Goal: Information Seeking & Learning: Learn about a topic

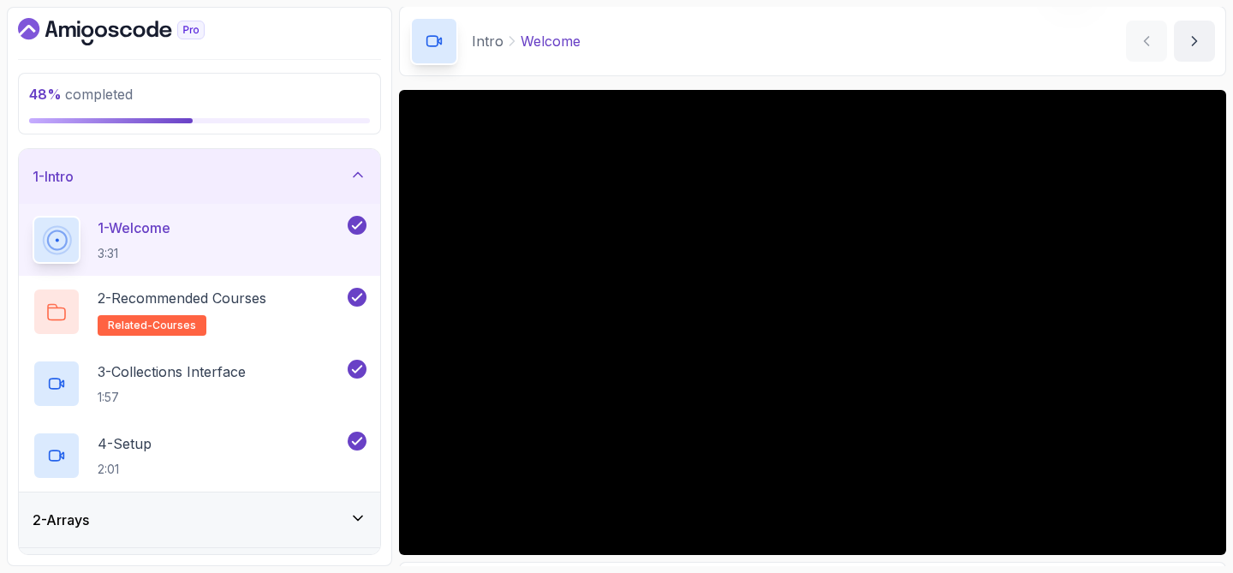
scroll to position [76, 0]
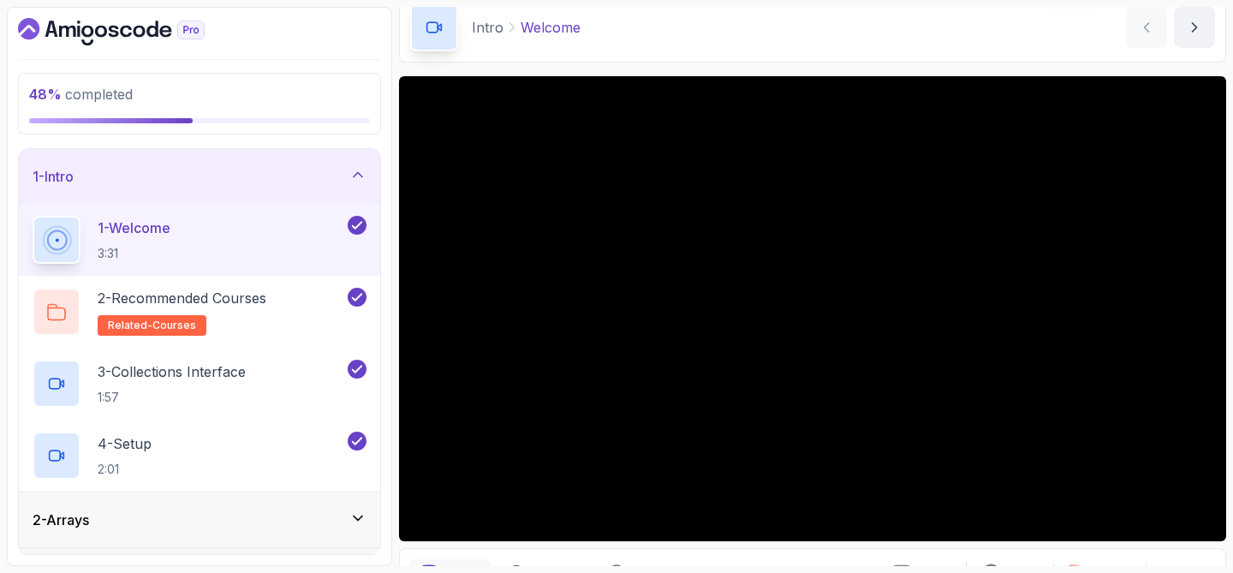
click at [356, 156] on div "1 - Intro" at bounding box center [199, 176] width 361 height 55
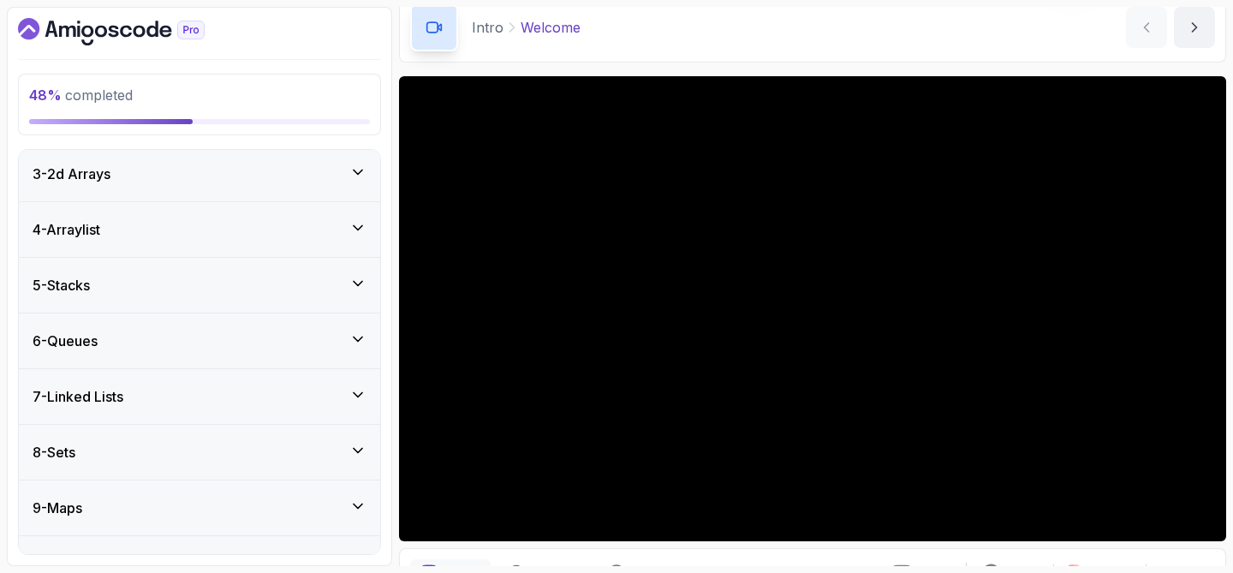
scroll to position [151, 0]
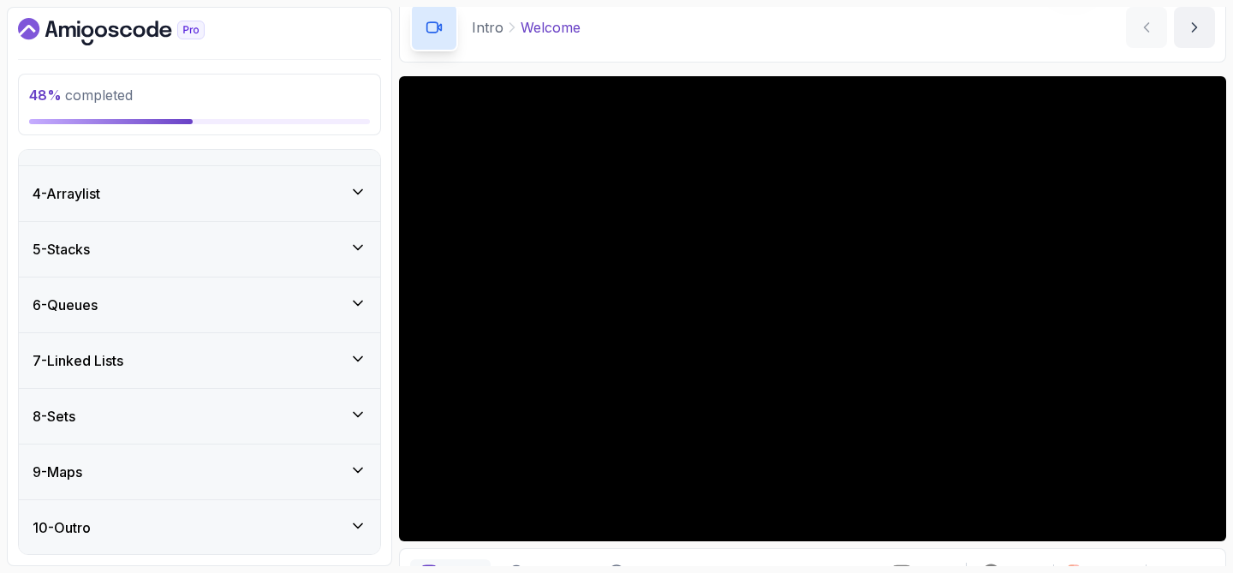
click at [108, 300] on div "6 - Queues" at bounding box center [200, 304] width 334 height 21
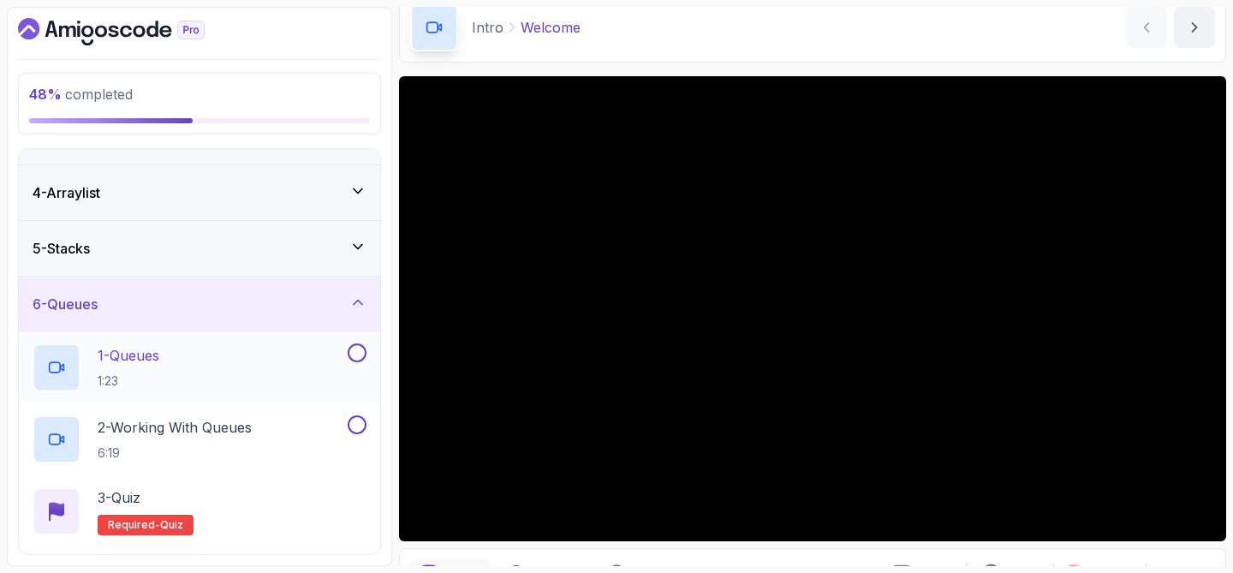
click at [135, 348] on p "1 - Queues" at bounding box center [129, 355] width 62 height 21
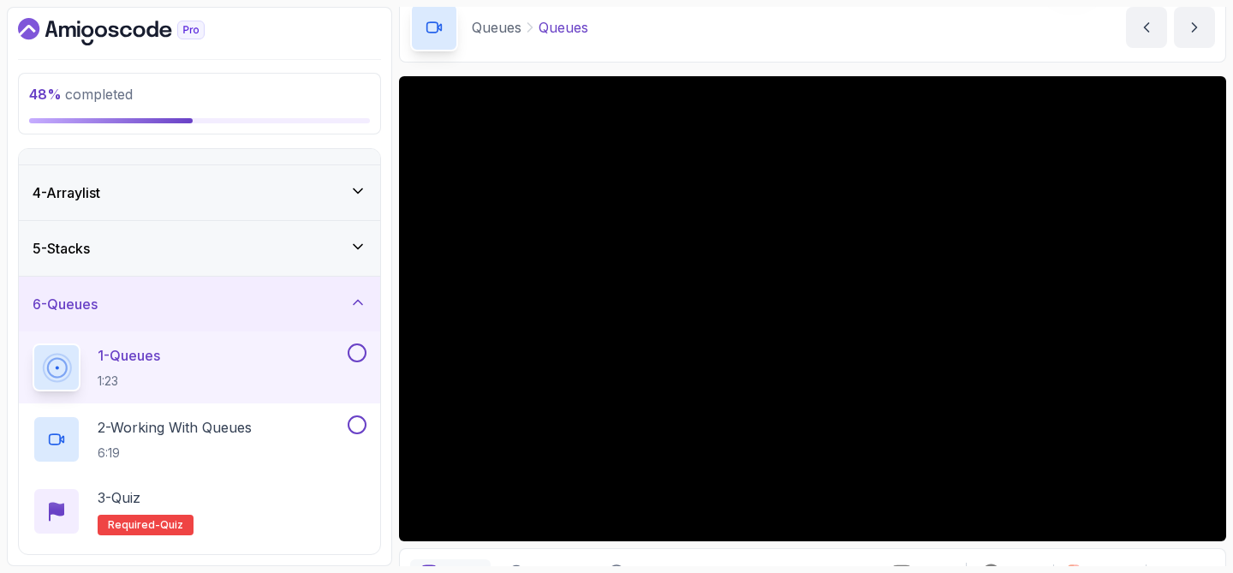
scroll to position [136, 0]
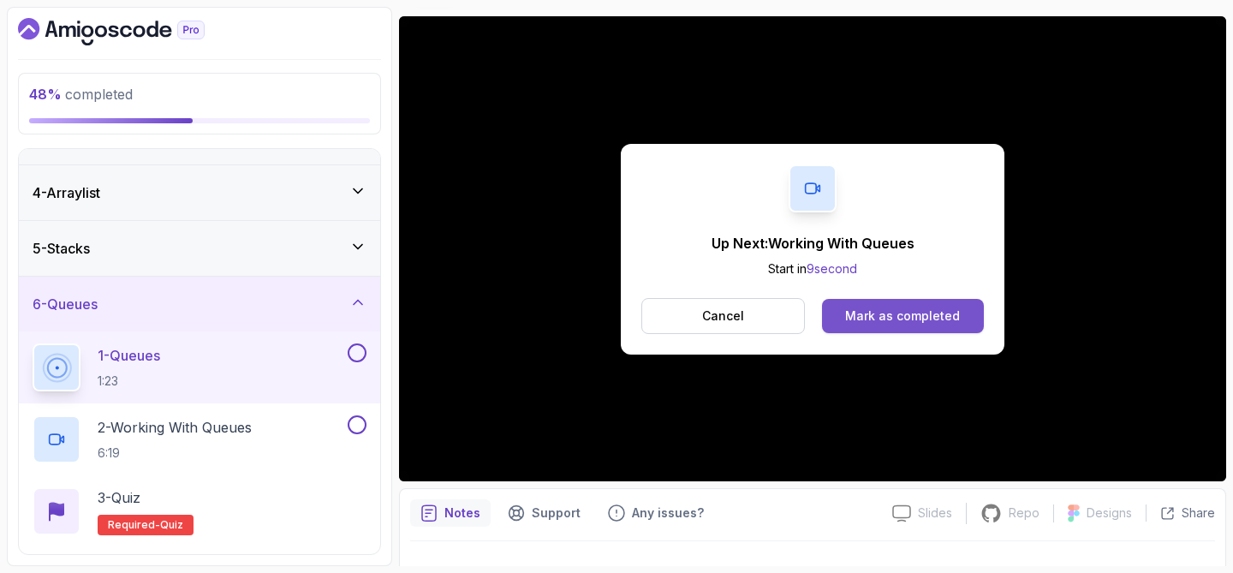
click at [884, 322] on div "Mark as completed" at bounding box center [902, 315] width 115 height 17
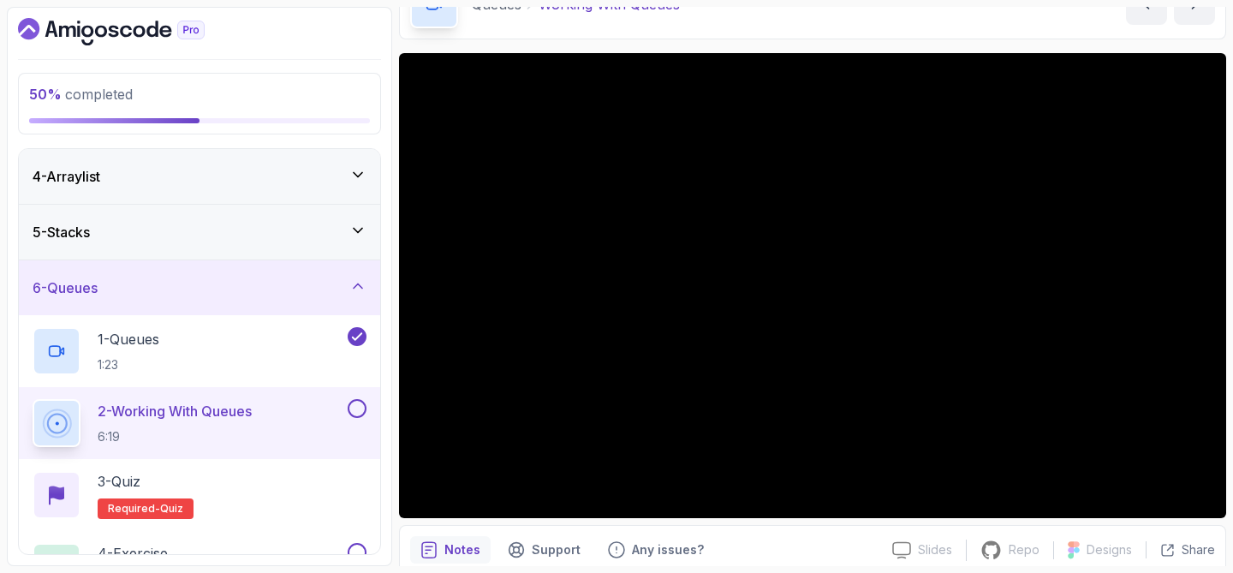
scroll to position [172, 0]
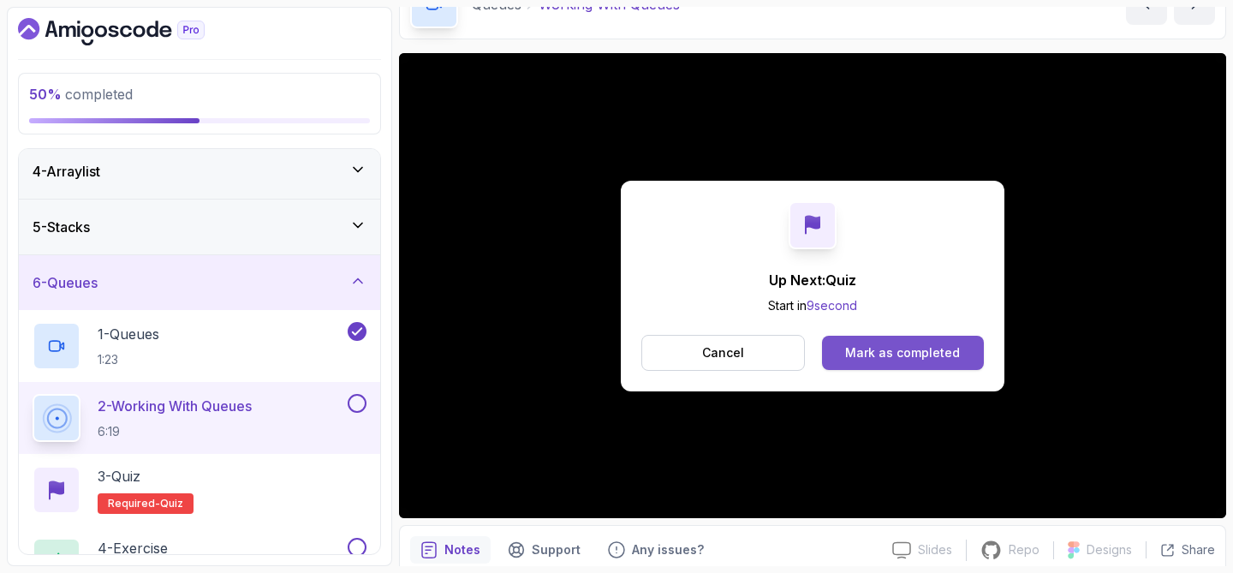
click at [933, 354] on div "Mark as completed" at bounding box center [902, 352] width 115 height 17
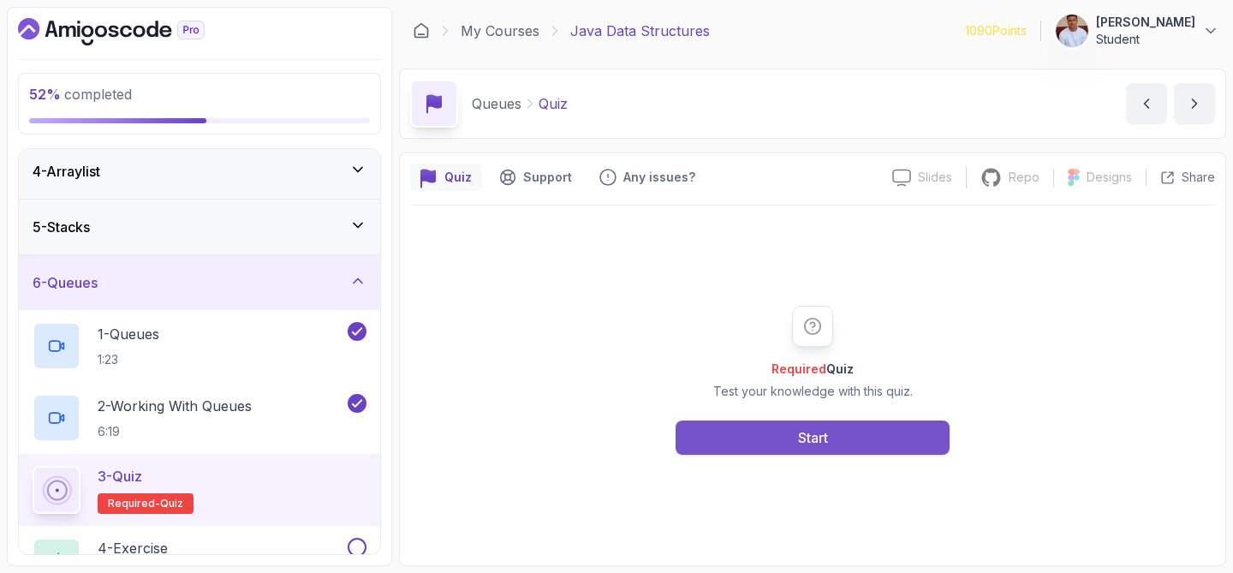
click at [877, 426] on button "Start" at bounding box center [812, 437] width 274 height 34
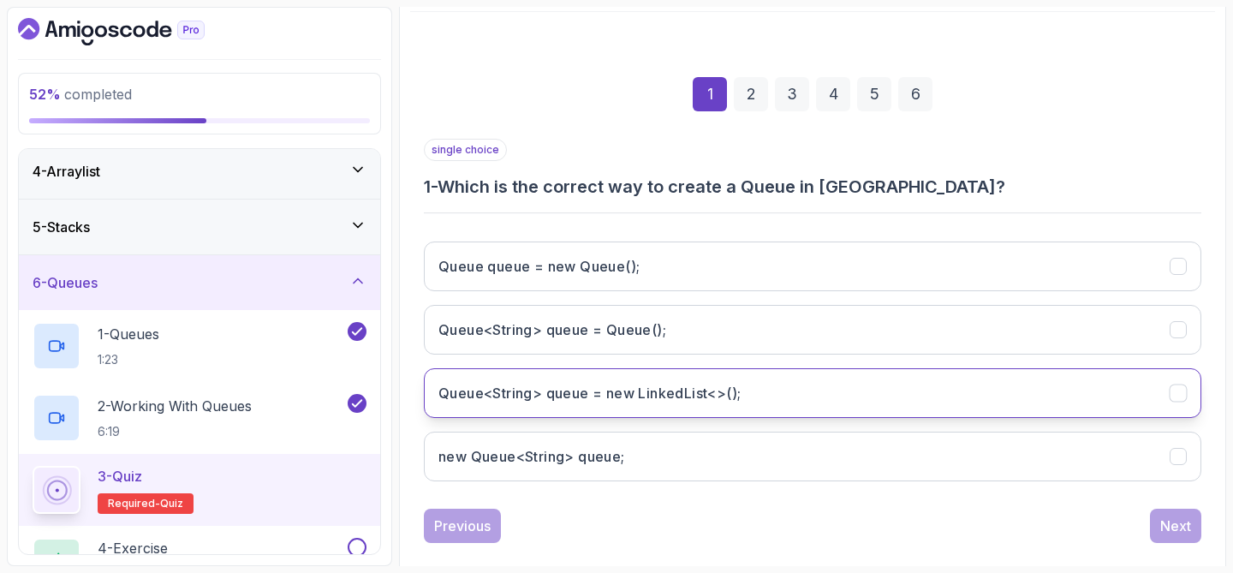
scroll to position [219, 0]
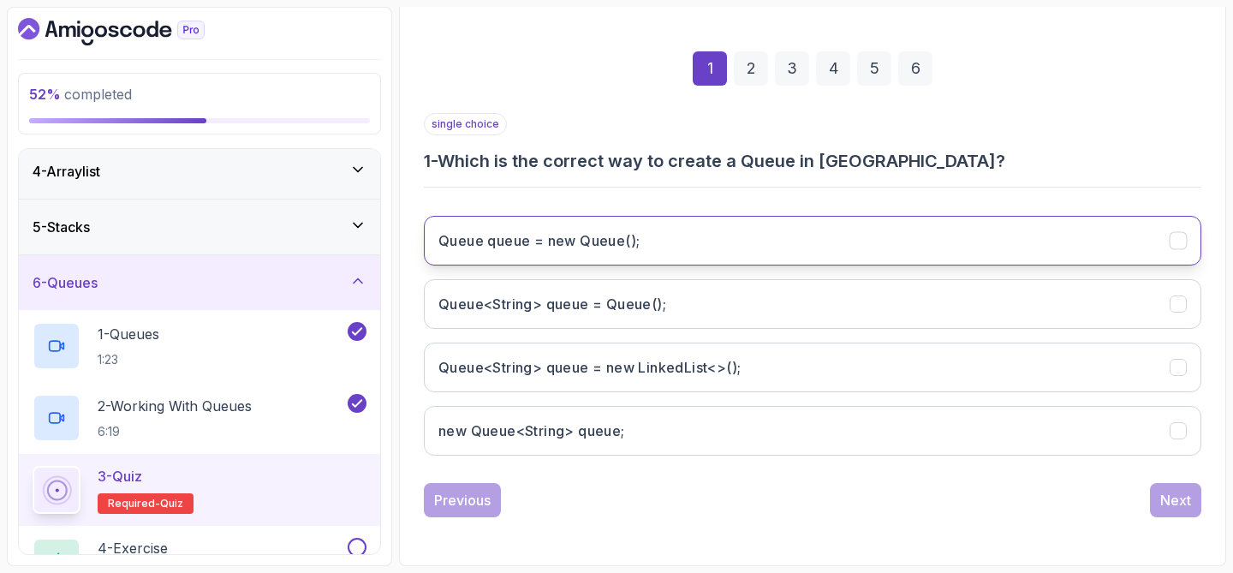
click at [650, 258] on button "Queue queue = new Queue();" at bounding box center [812, 241] width 777 height 50
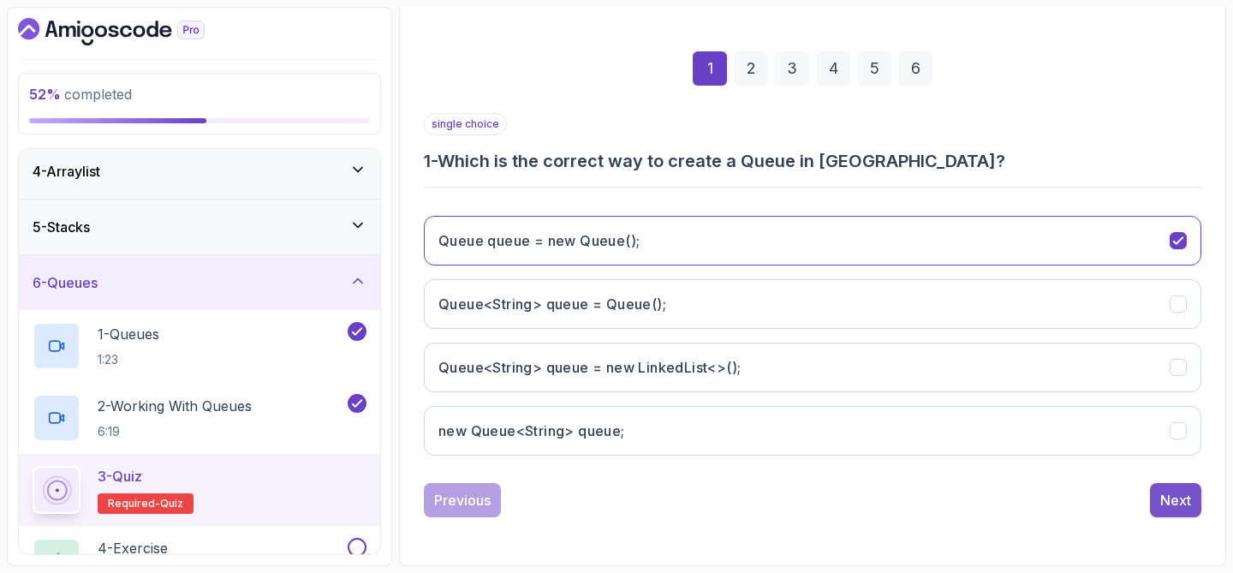
click at [1174, 502] on div "Next" at bounding box center [1175, 500] width 31 height 21
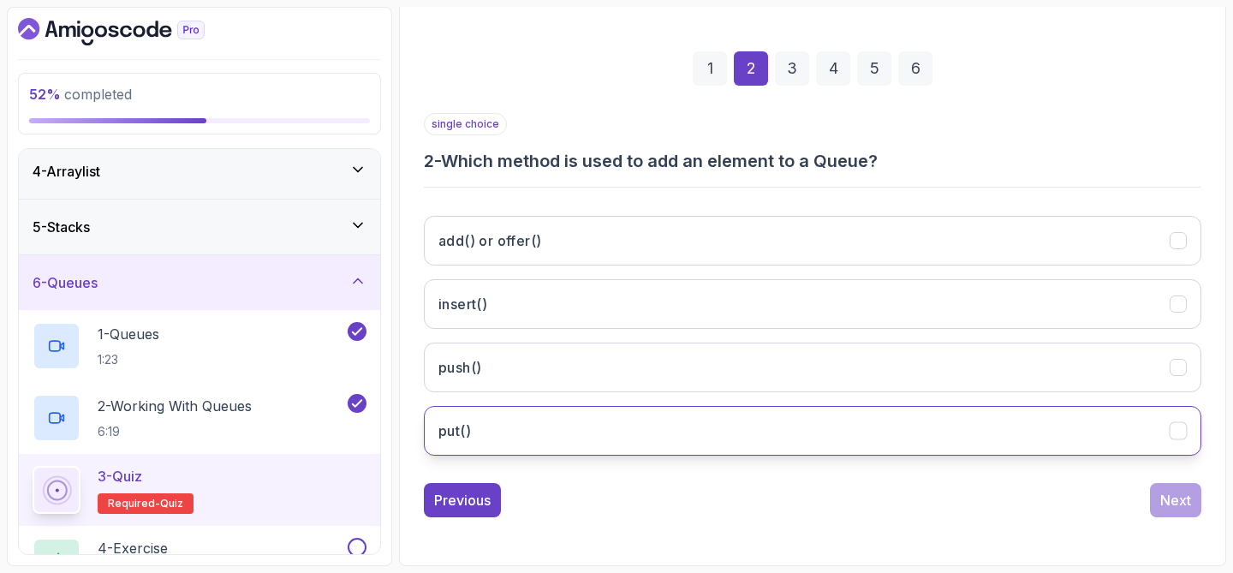
click at [521, 436] on button "put()" at bounding box center [812, 431] width 777 height 50
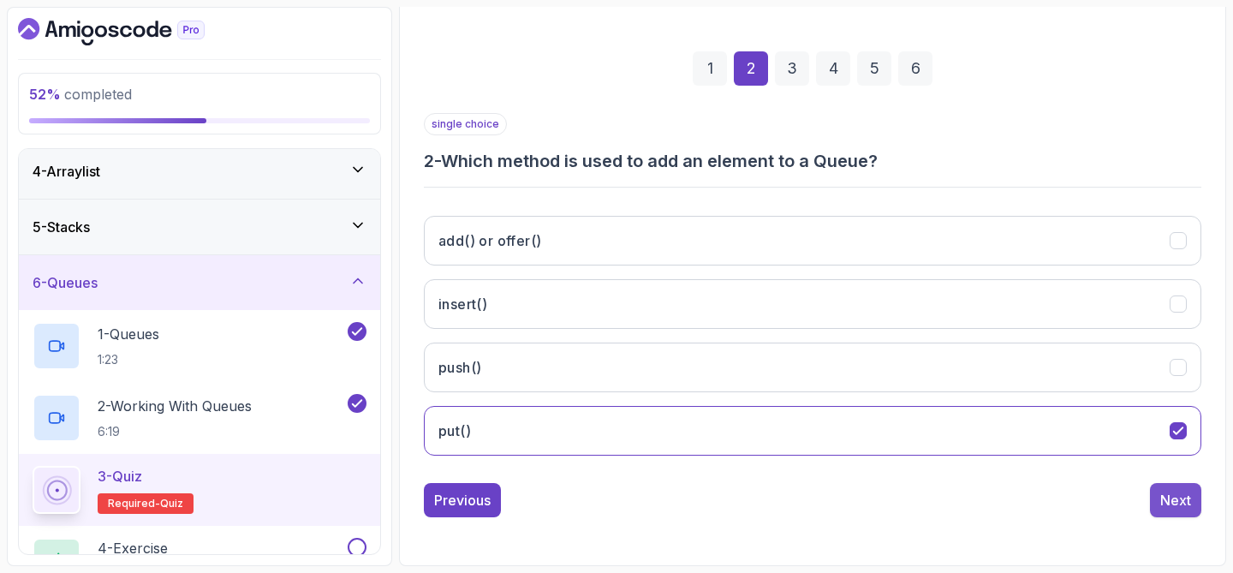
click at [1177, 510] on button "Next" at bounding box center [1175, 500] width 51 height 34
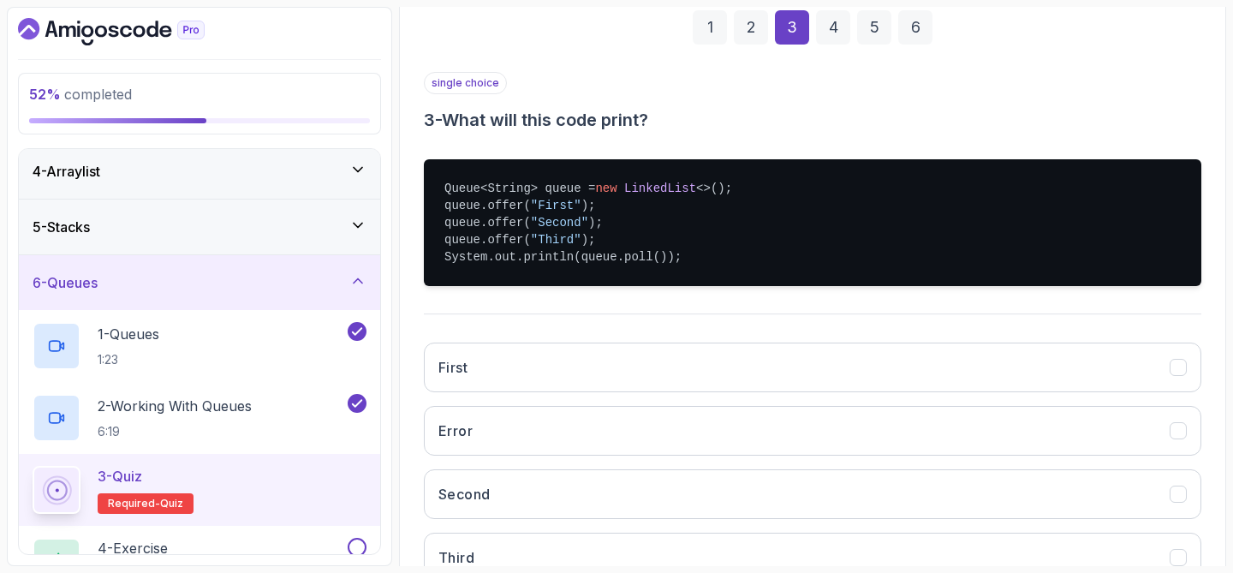
scroll to position [264, 0]
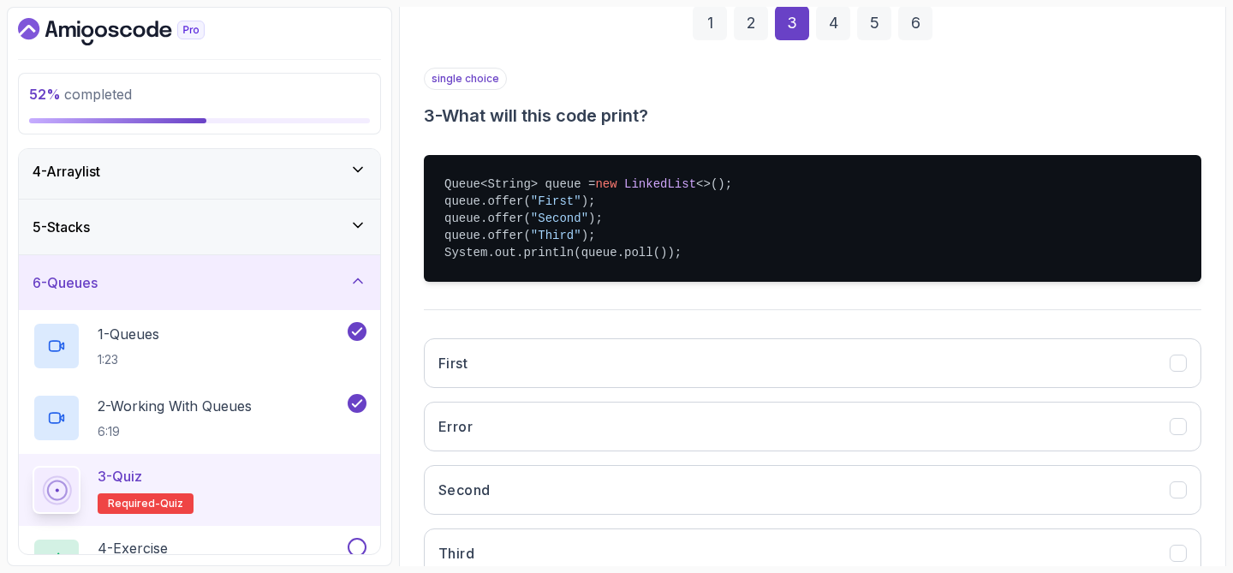
click at [743, 41] on div "1 2 3 4 5 6" at bounding box center [812, 23] width 777 height 89
click at [743, 39] on div "2" at bounding box center [751, 23] width 34 height 34
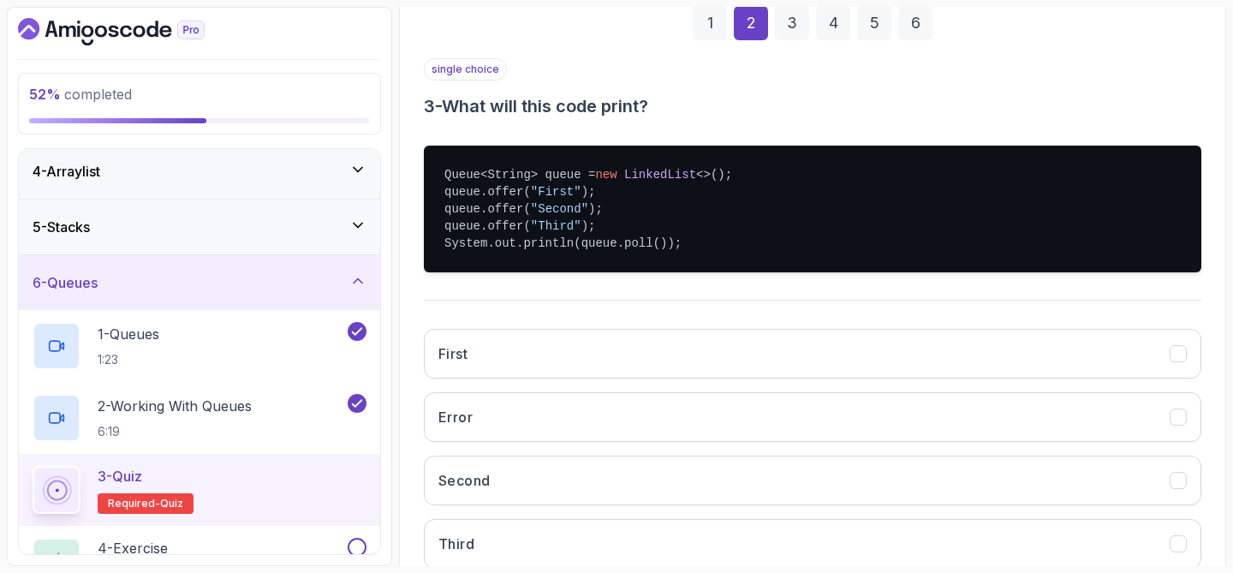
scroll to position [219, 0]
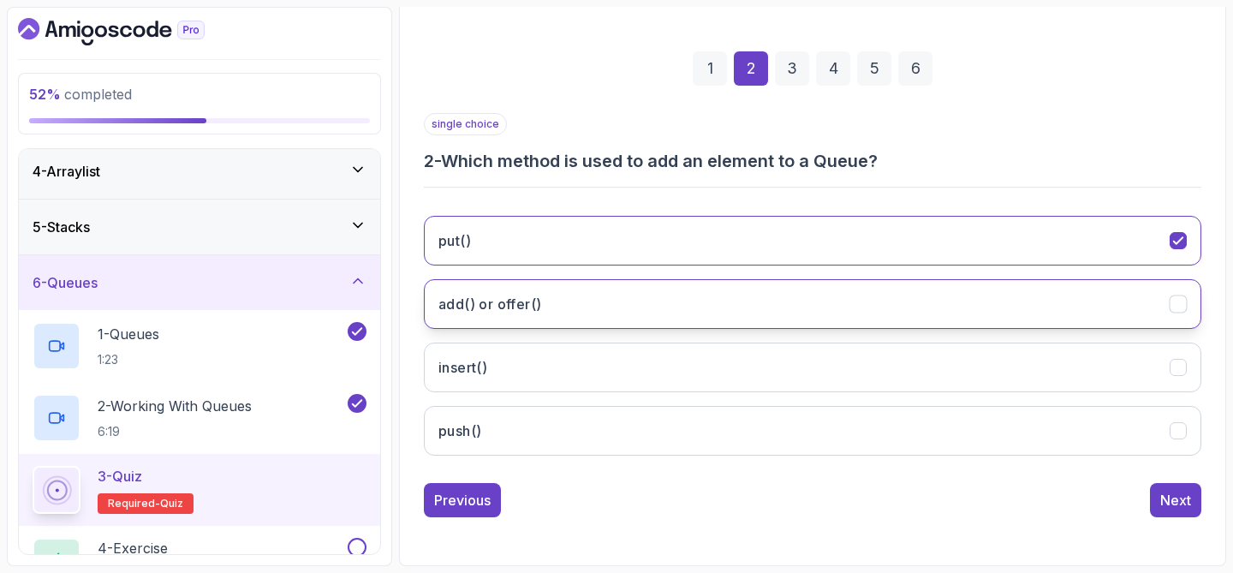
click at [532, 313] on h3 "add() or offer()" at bounding box center [489, 304] width 103 height 21
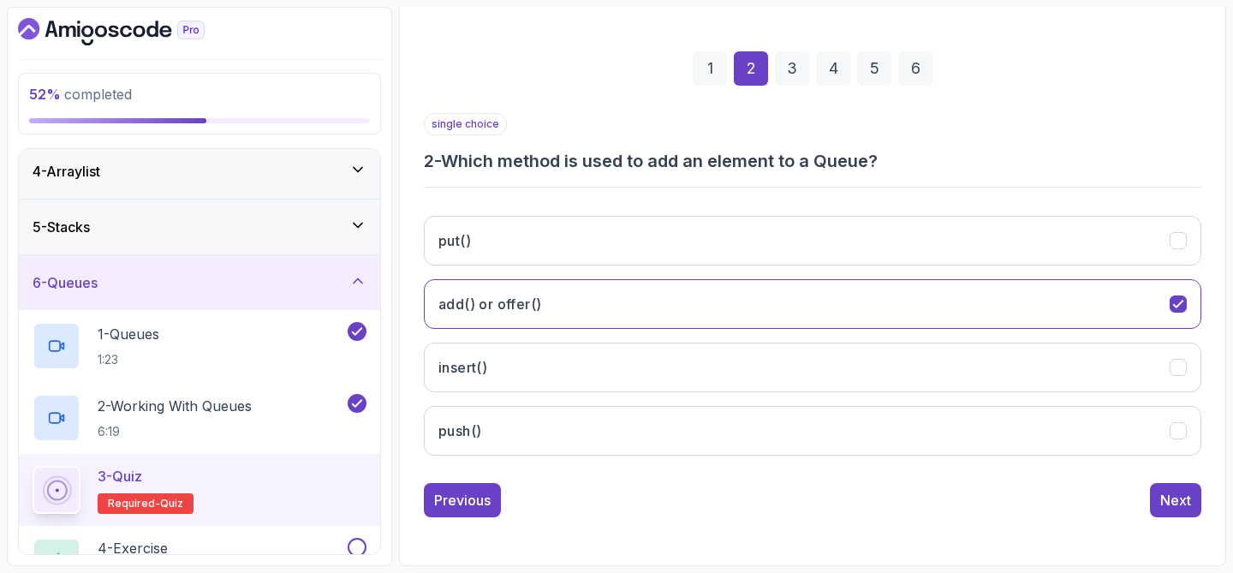
click at [811, 68] on div "1 2 3 4 5 6" at bounding box center [812, 68] width 777 height 89
click at [798, 68] on div "3" at bounding box center [792, 68] width 34 height 34
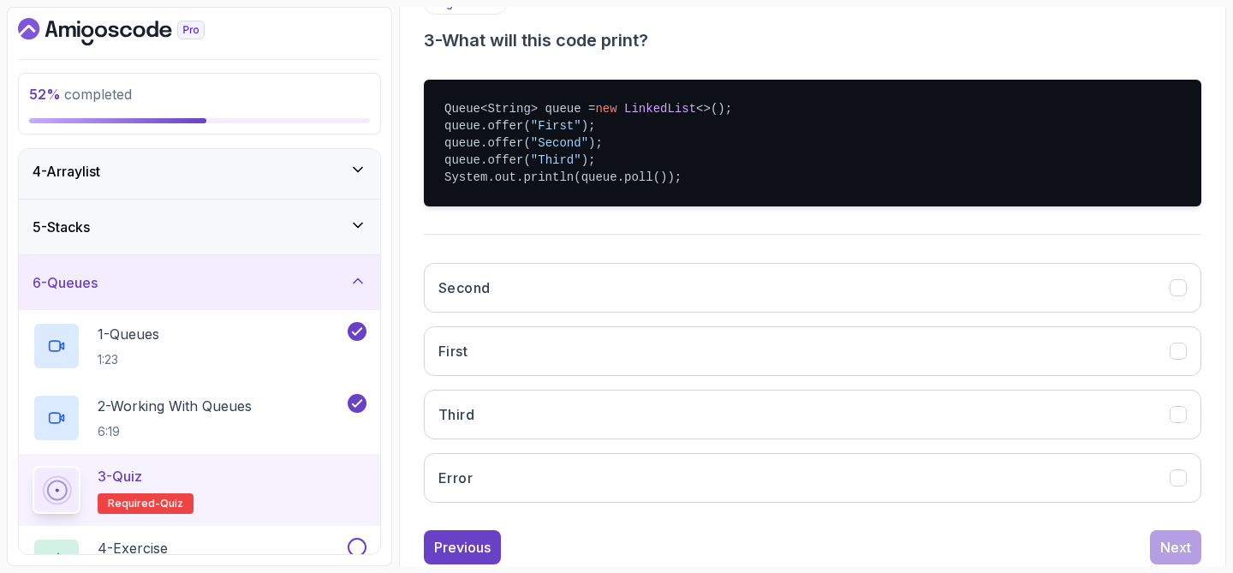
scroll to position [341, 0]
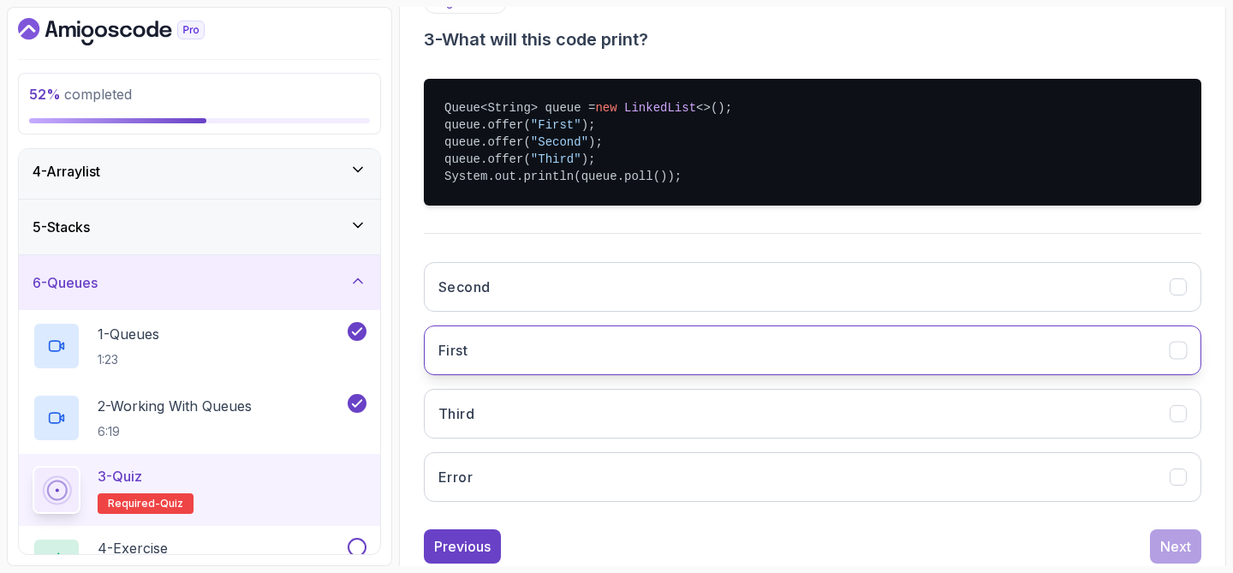
click at [536, 336] on button "First" at bounding box center [812, 350] width 777 height 50
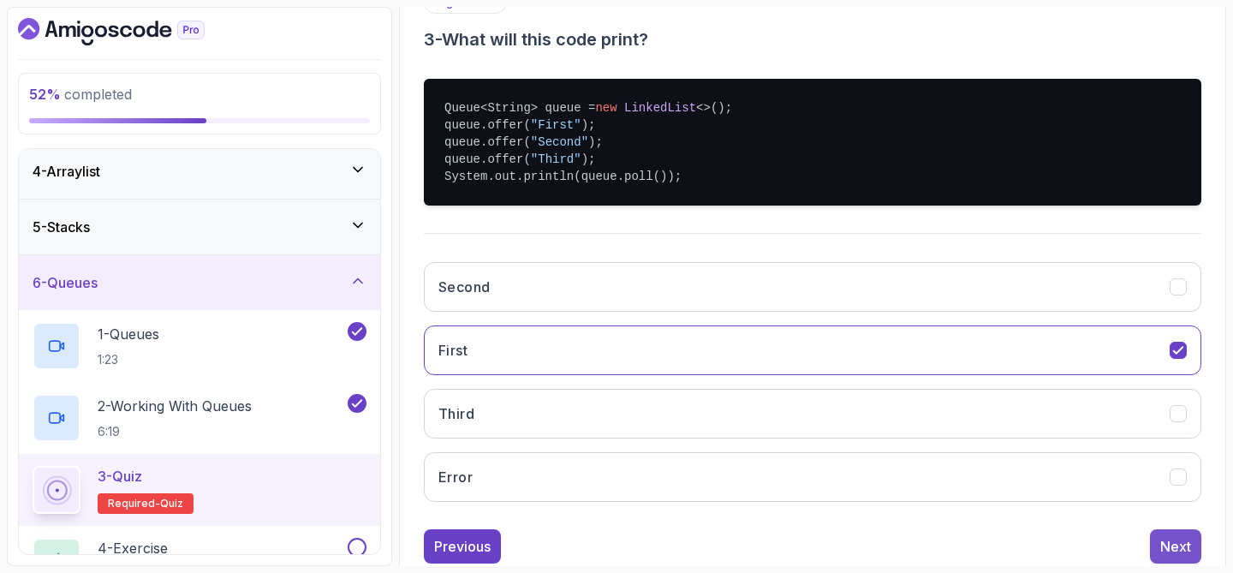
click at [1173, 550] on div "Next" at bounding box center [1175, 546] width 31 height 21
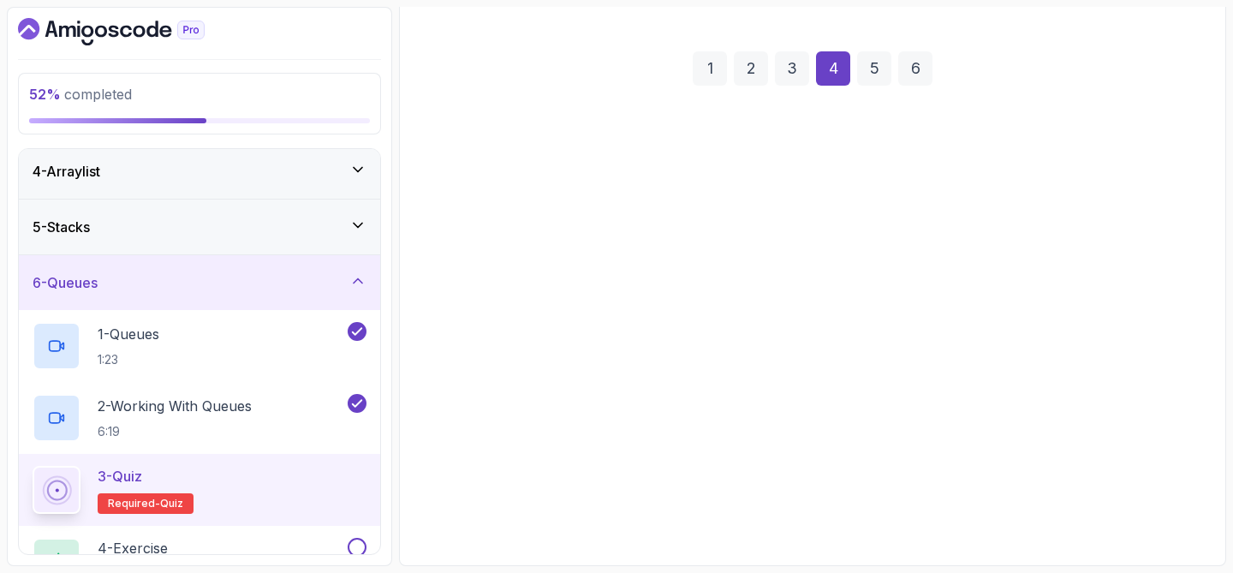
scroll to position [219, 0]
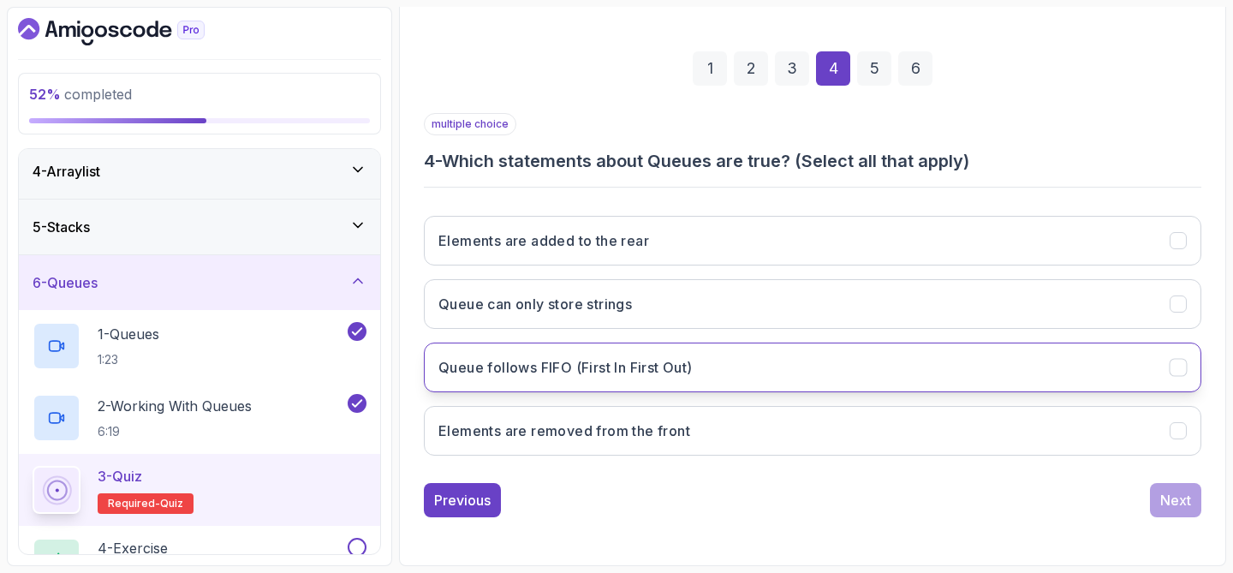
click at [679, 373] on h3 "Queue follows FIFO (First In First Out)" at bounding box center [565, 367] width 254 height 21
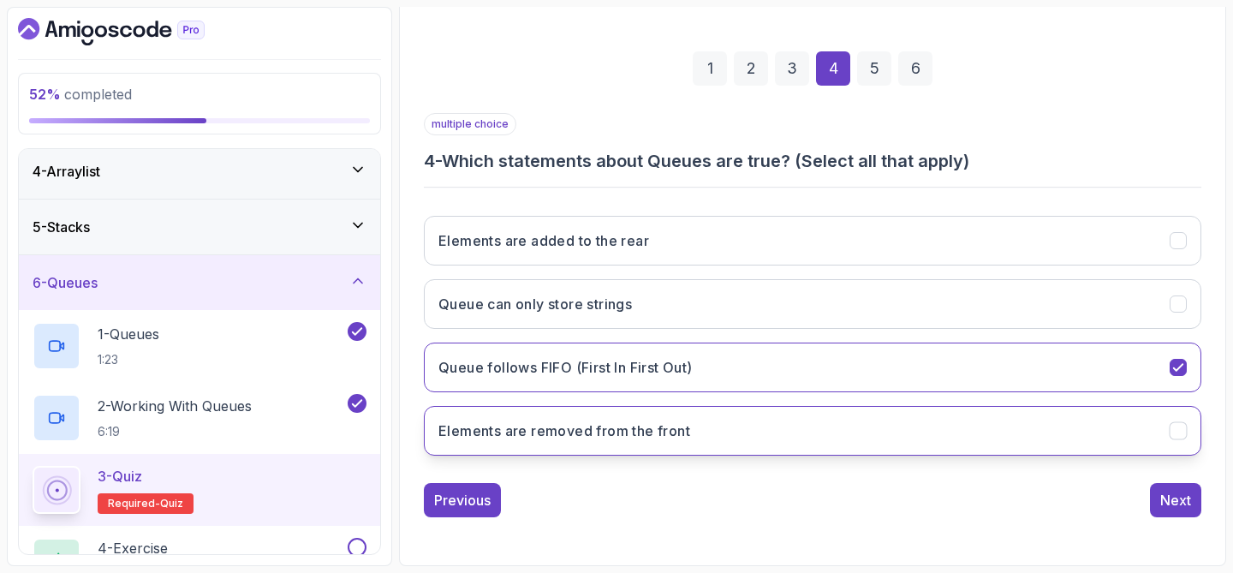
click at [696, 437] on button "Elements are removed from the front" at bounding box center [812, 431] width 777 height 50
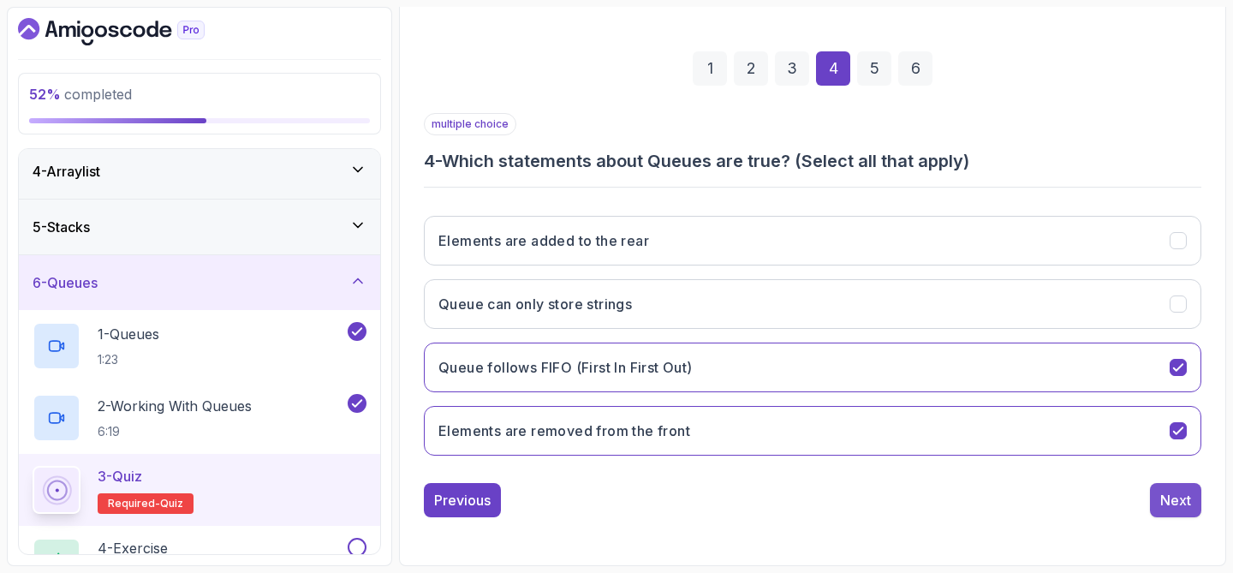
click at [1167, 490] on div "Next" at bounding box center [1175, 500] width 31 height 21
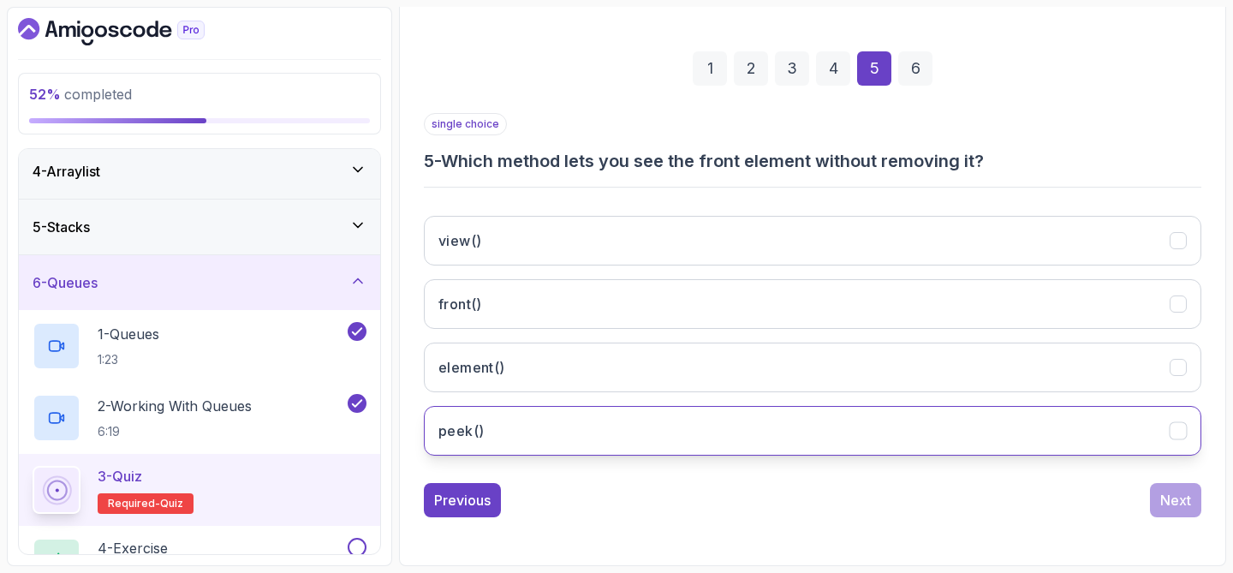
click at [560, 419] on button "peek()" at bounding box center [812, 431] width 777 height 50
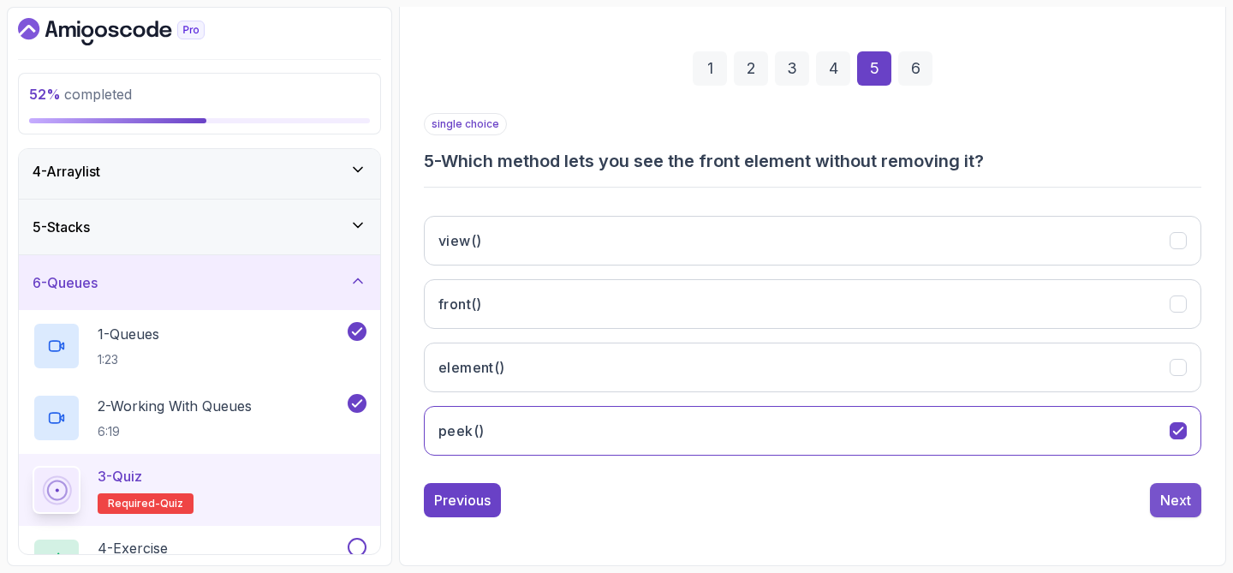
click at [1190, 487] on button "Next" at bounding box center [1175, 500] width 51 height 34
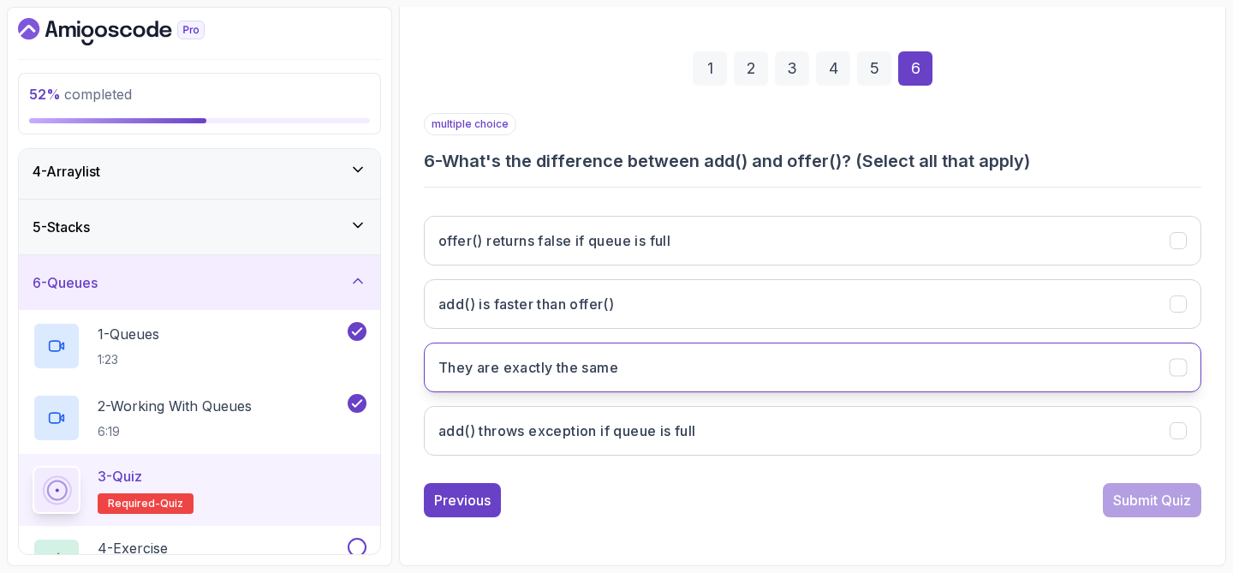
click at [639, 357] on button "They are exactly the same" at bounding box center [812, 367] width 777 height 50
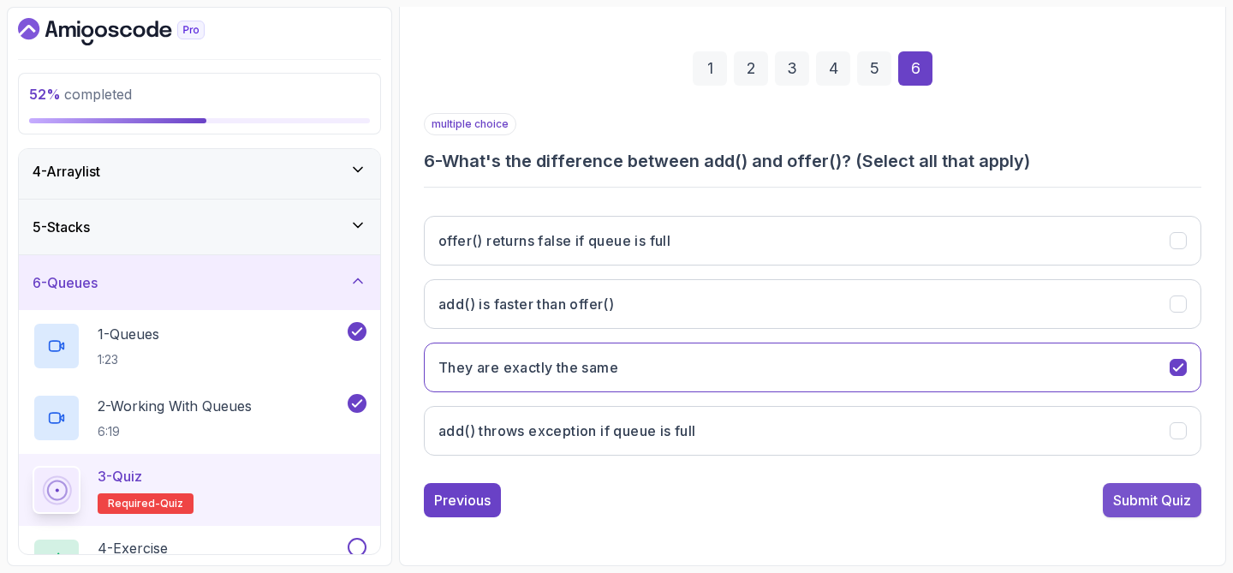
click at [1159, 492] on div "Submit Quiz" at bounding box center [1152, 500] width 78 height 21
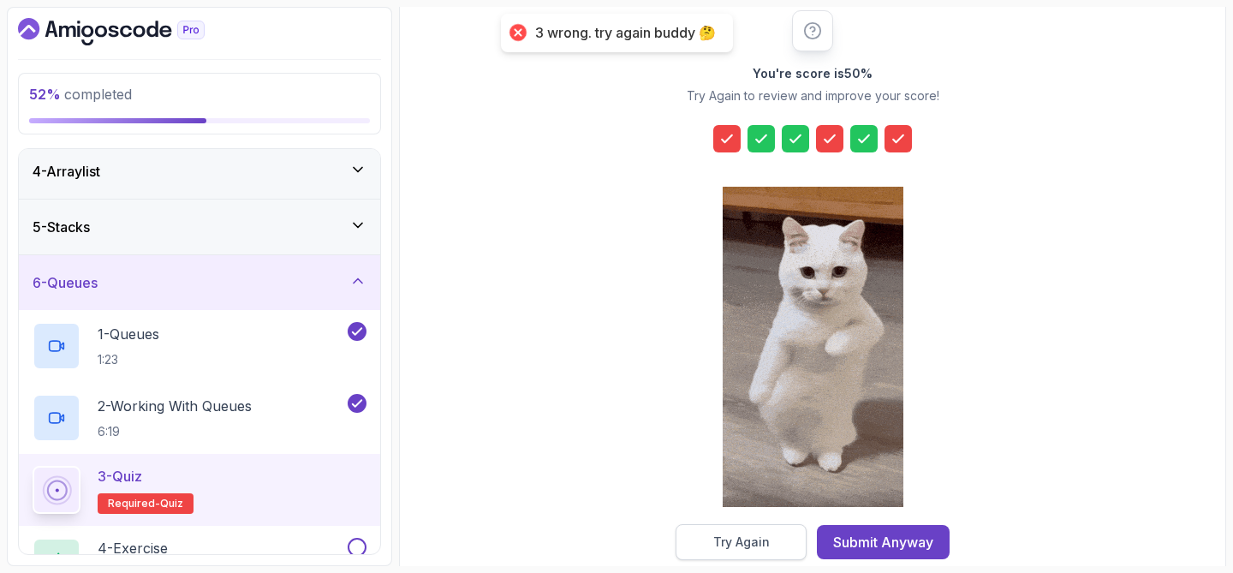
click at [716, 534] on div "Try Again" at bounding box center [741, 541] width 56 height 17
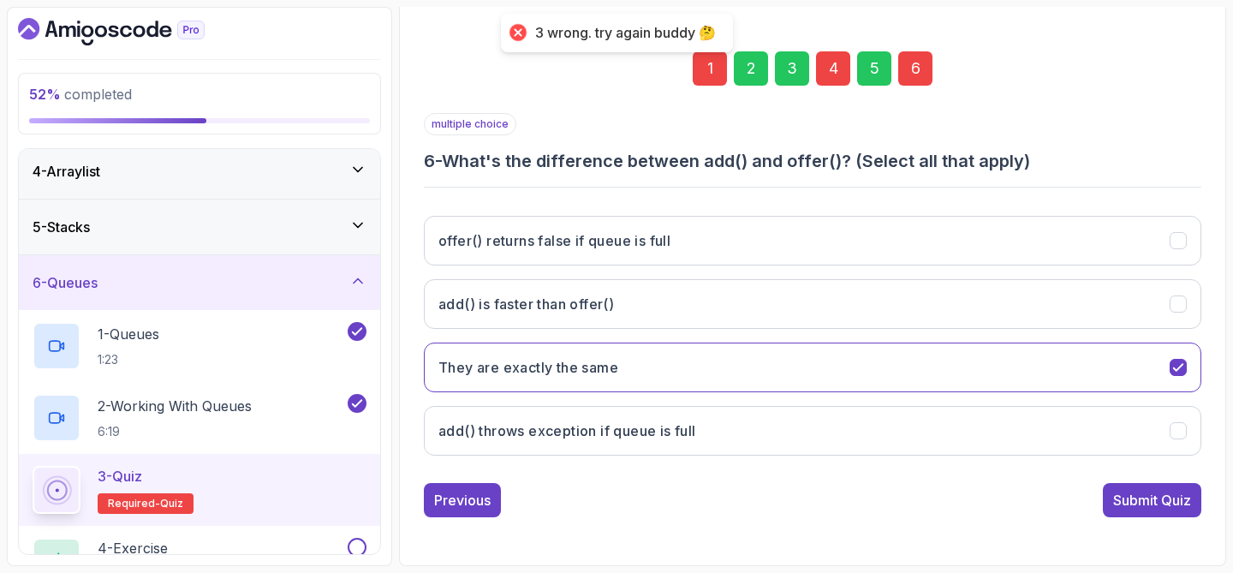
click at [716, 80] on div "1" at bounding box center [709, 68] width 34 height 34
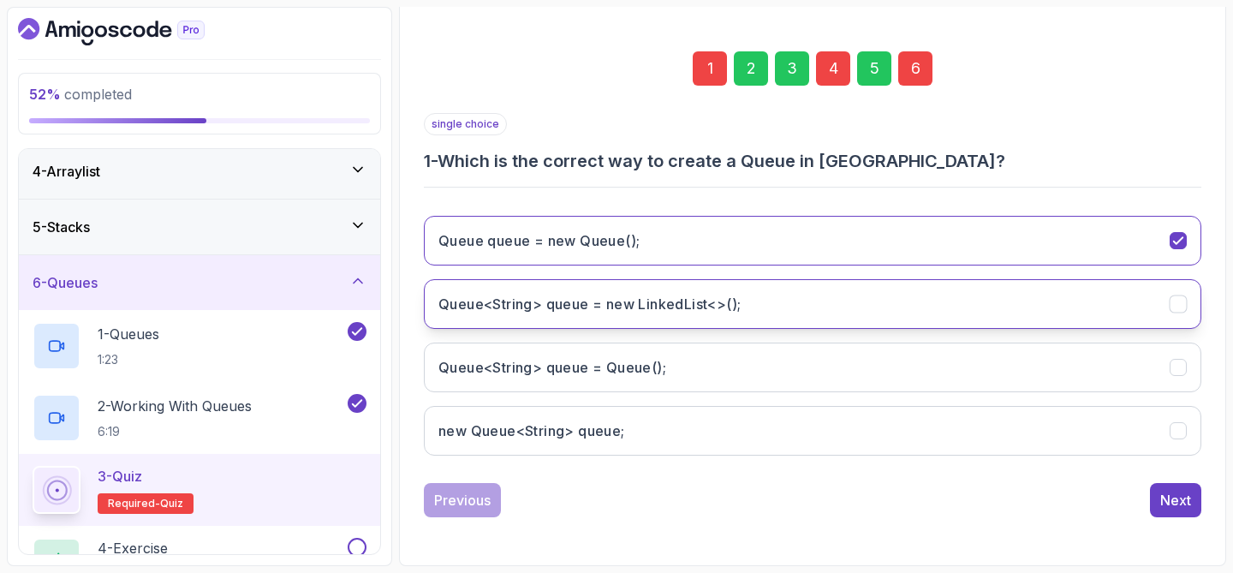
click at [690, 317] on button "Queue<String> queue = new LinkedList<>();" at bounding box center [812, 304] width 777 height 50
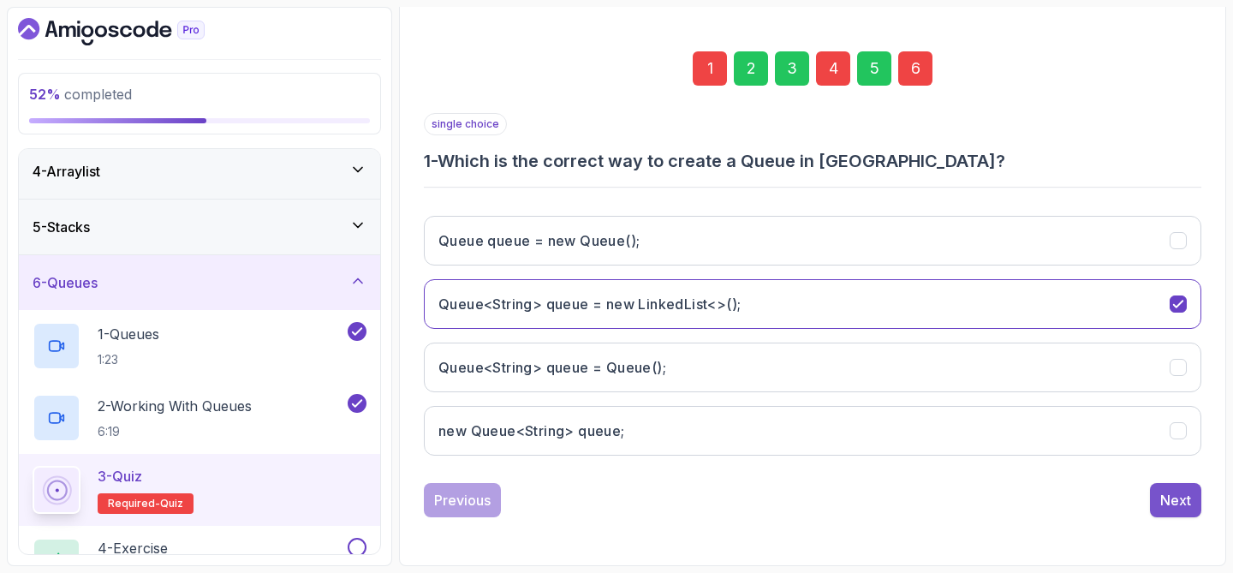
click at [1194, 508] on button "Next" at bounding box center [1175, 500] width 51 height 34
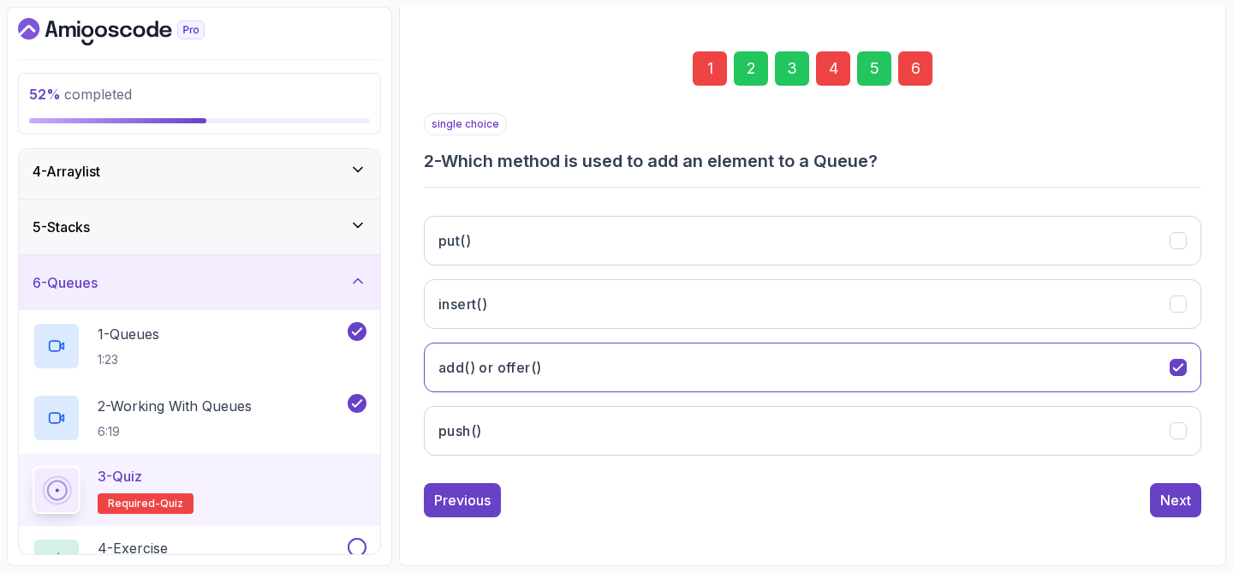
click at [828, 76] on div "4" at bounding box center [833, 68] width 34 height 34
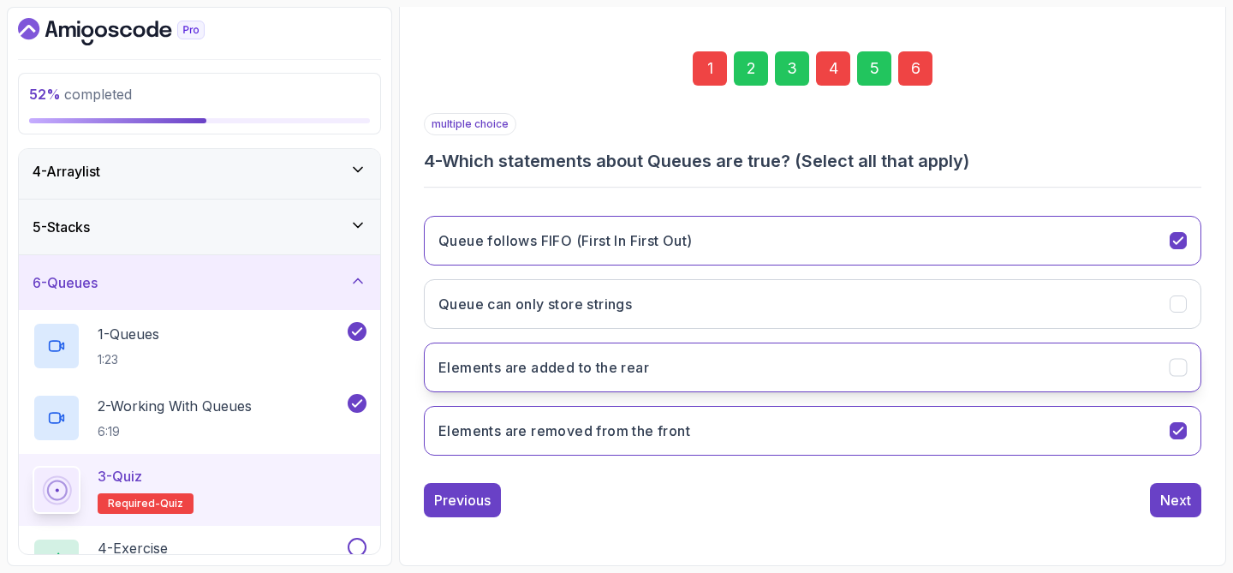
click at [755, 353] on button "Elements are added to the rear" at bounding box center [812, 367] width 777 height 50
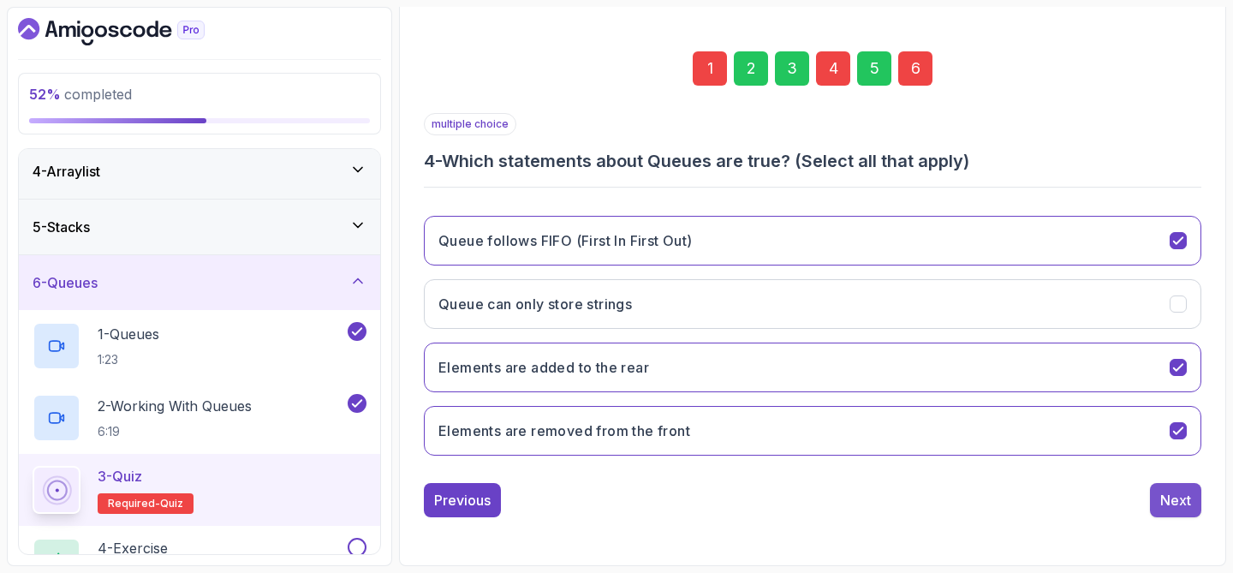
click at [1179, 506] on div "Next" at bounding box center [1175, 500] width 31 height 21
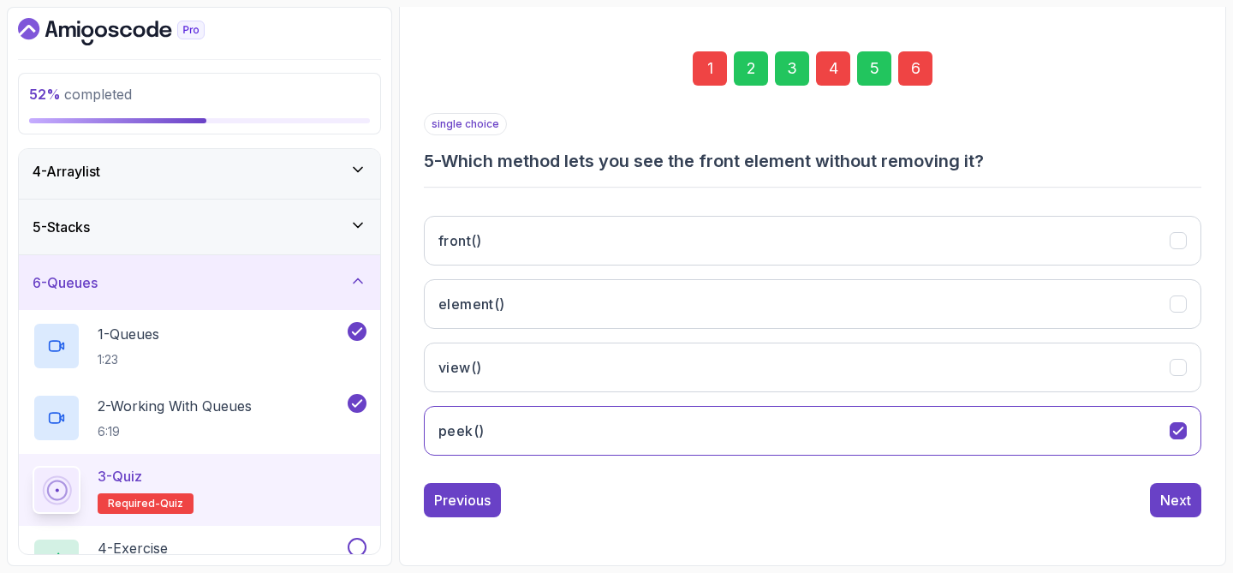
click at [917, 61] on div "6" at bounding box center [915, 68] width 34 height 34
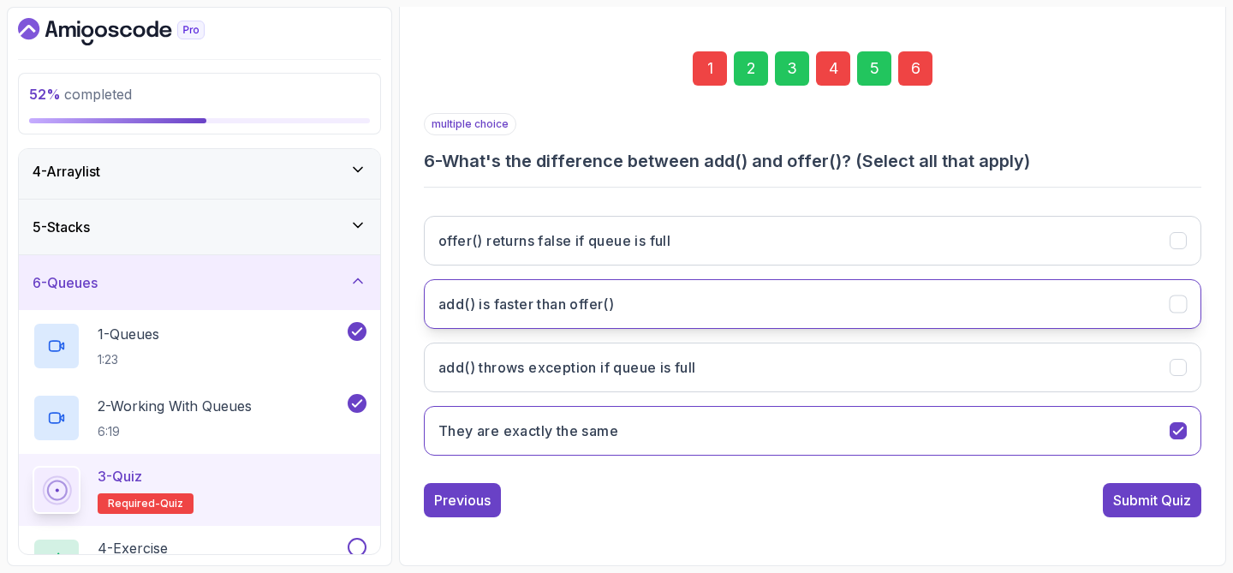
click at [711, 298] on button "add() is faster than offer()" at bounding box center [812, 304] width 777 height 50
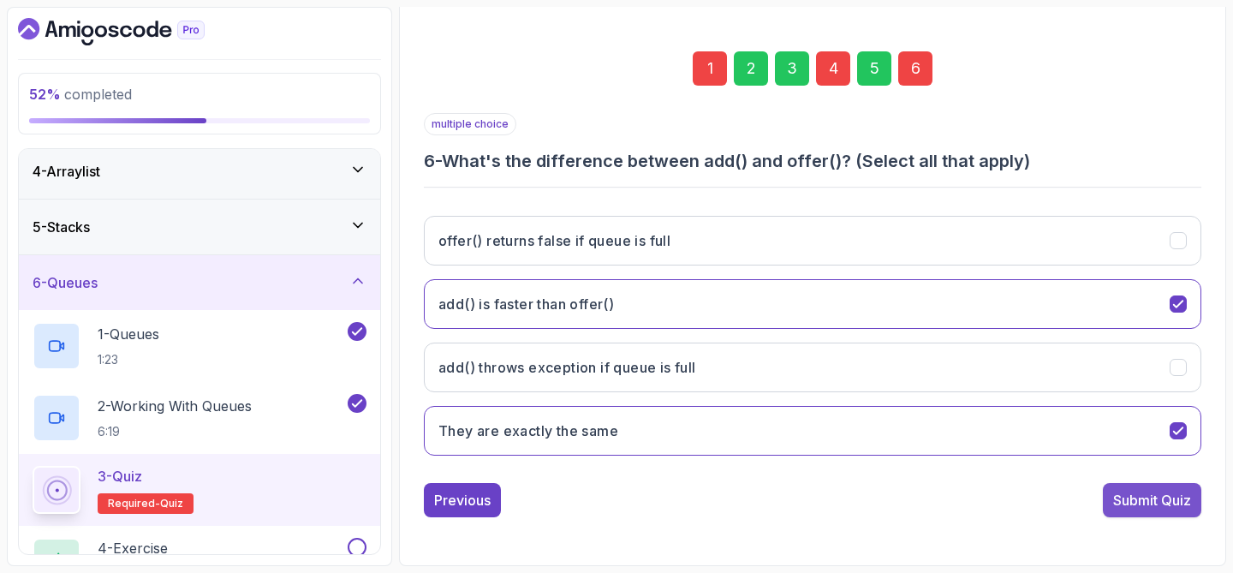
click at [1146, 504] on div "Submit Quiz" at bounding box center [1152, 500] width 78 height 21
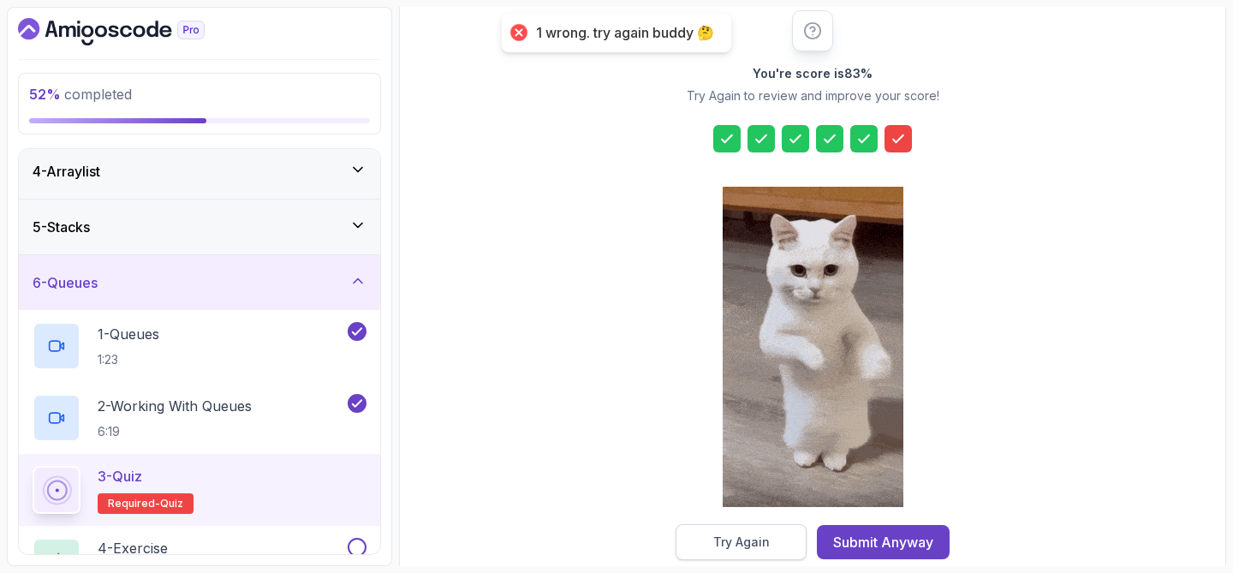
click at [741, 535] on div "Try Again" at bounding box center [741, 541] width 56 height 17
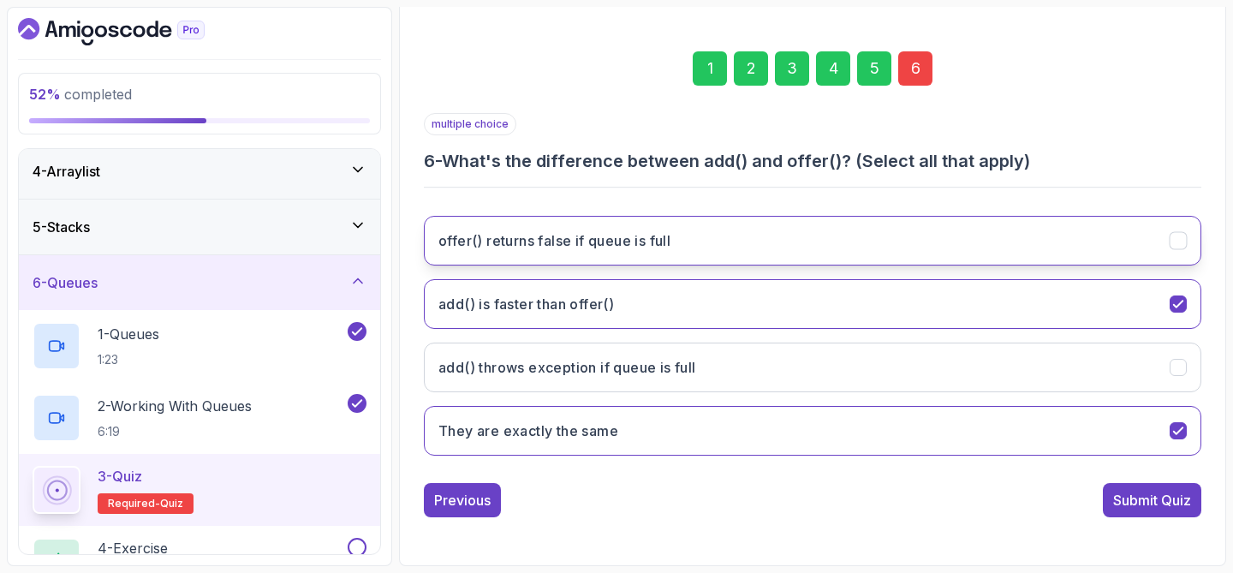
click at [762, 245] on button "offer() returns false if queue is full" at bounding box center [812, 241] width 777 height 50
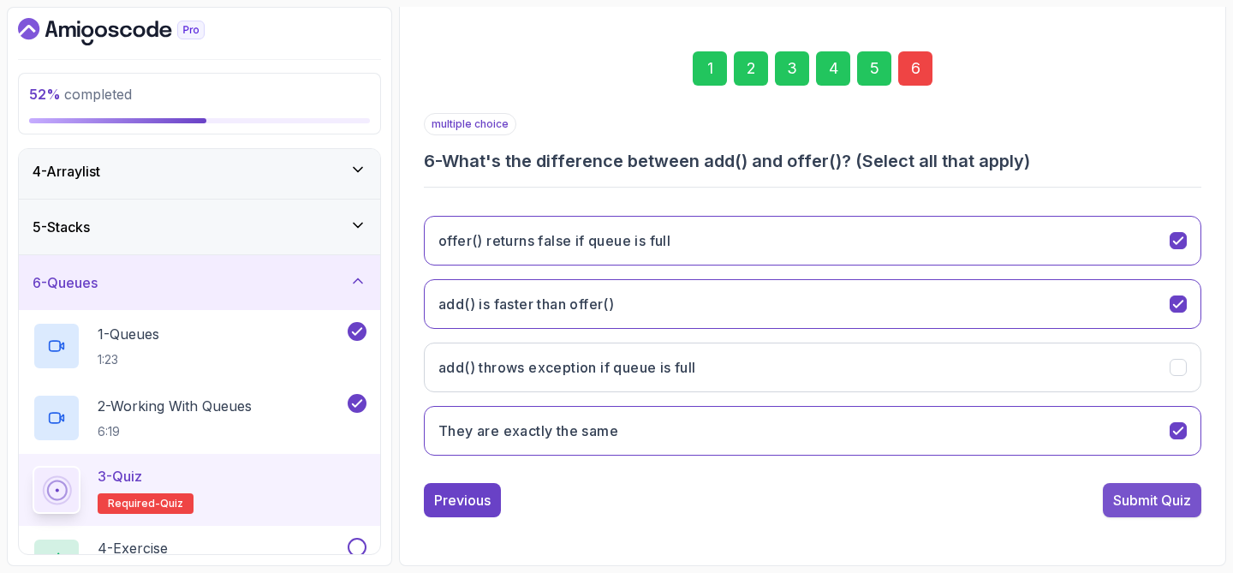
click at [1141, 514] on button "Submit Quiz" at bounding box center [1151, 500] width 98 height 34
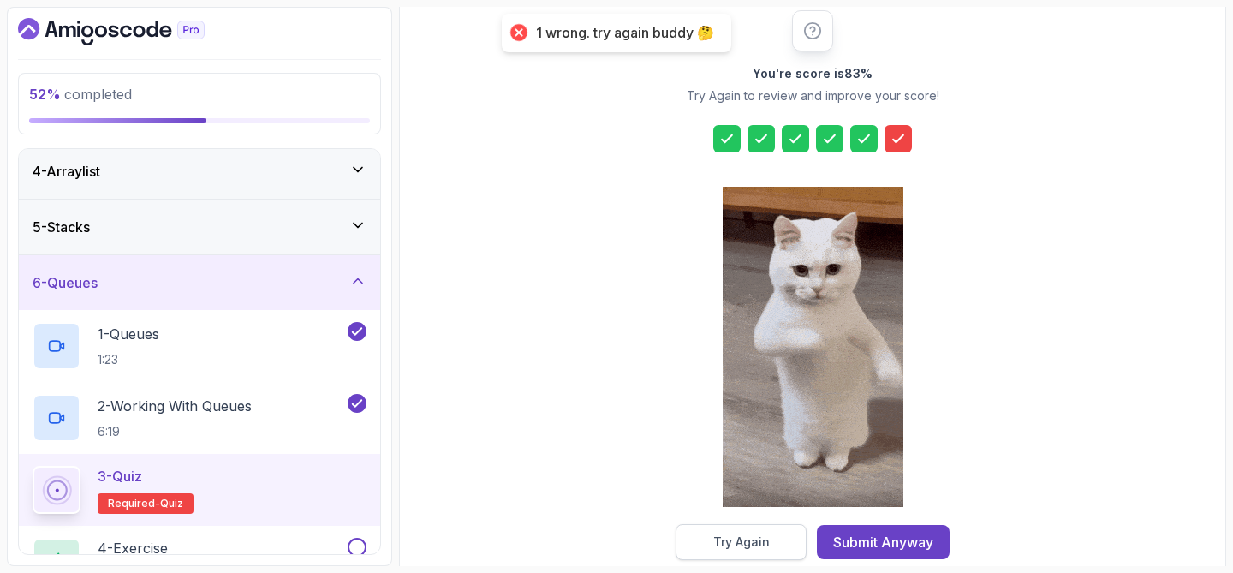
click at [718, 534] on div "Try Again" at bounding box center [741, 541] width 56 height 17
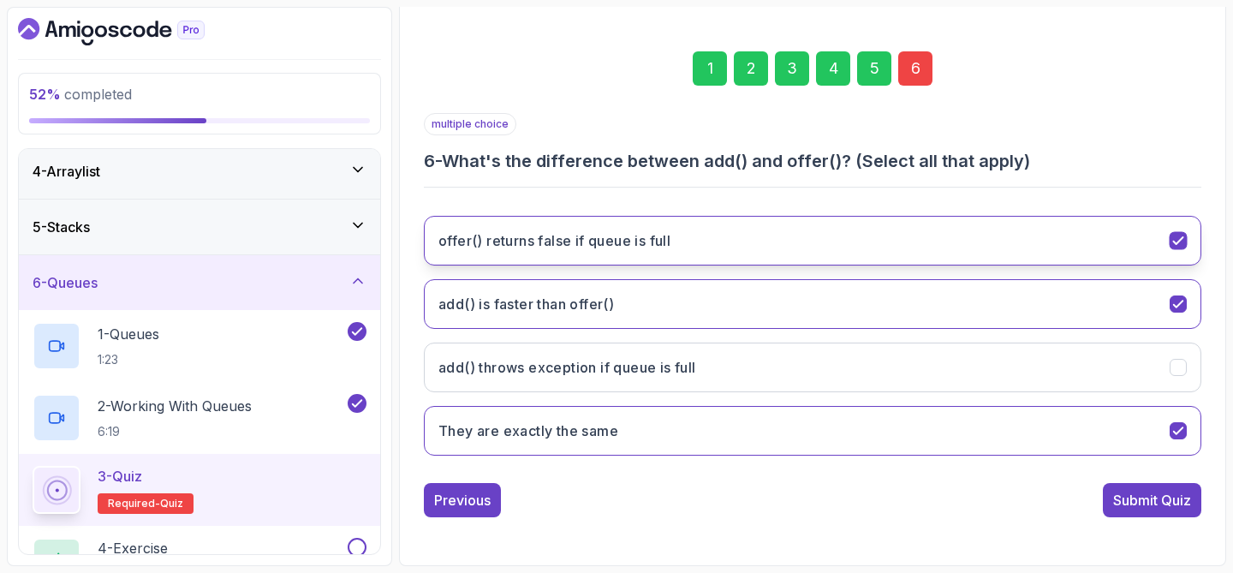
click at [735, 233] on button "offer() returns false if queue is full" at bounding box center [812, 241] width 777 height 50
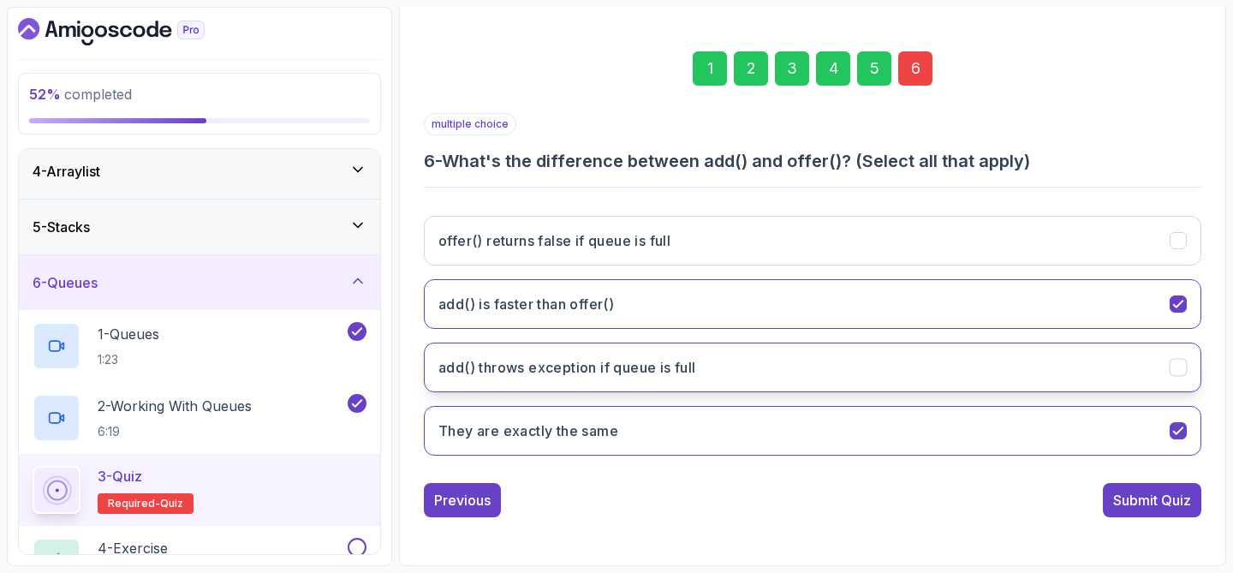
click at [738, 365] on button "add() throws exception if queue is full" at bounding box center [812, 367] width 777 height 50
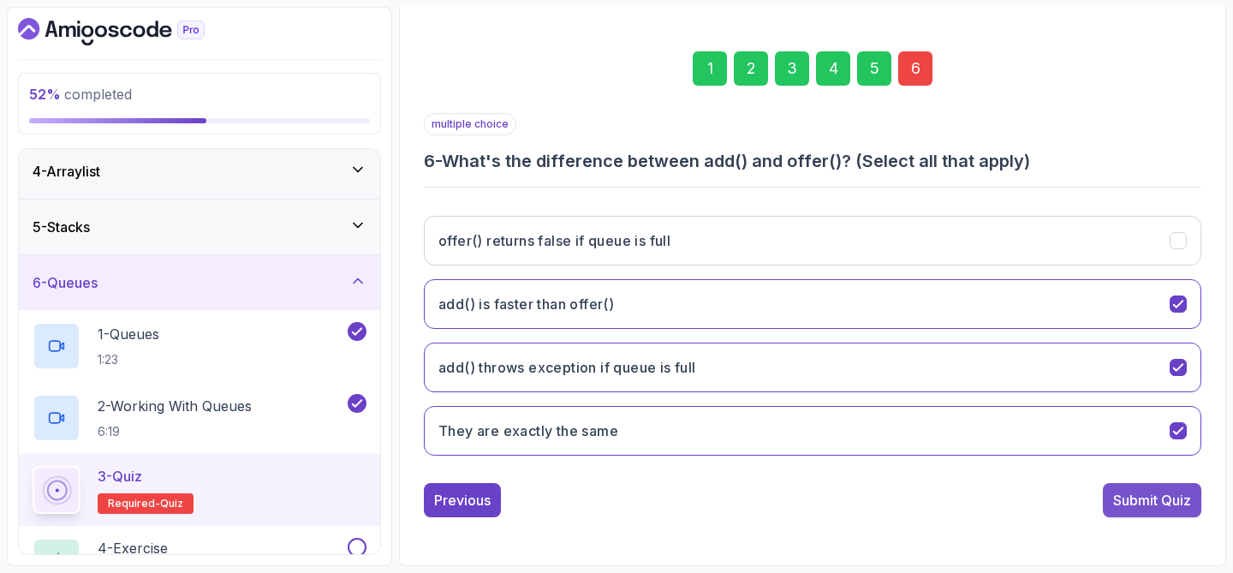
click at [1118, 503] on div "Submit Quiz" at bounding box center [1152, 500] width 78 height 21
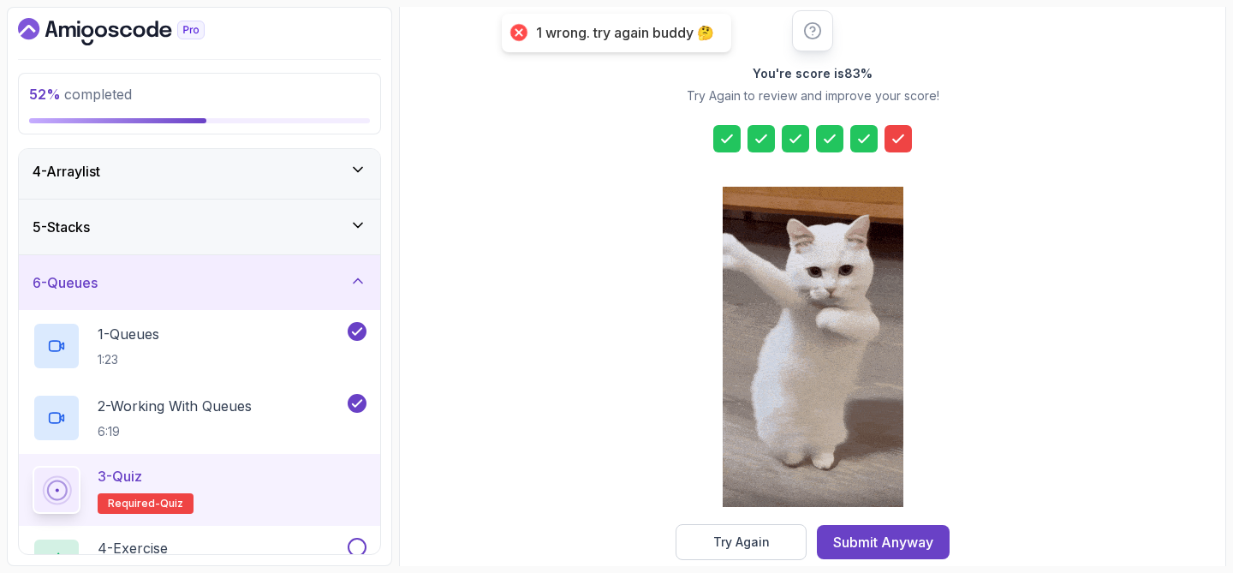
click at [736, 567] on section "52 % completed 1 - Intro 2 - Arrays 3 - 2d Arrays 4 - Arraylist 5 - Stacks 6 - …" at bounding box center [616, 286] width 1233 height 573
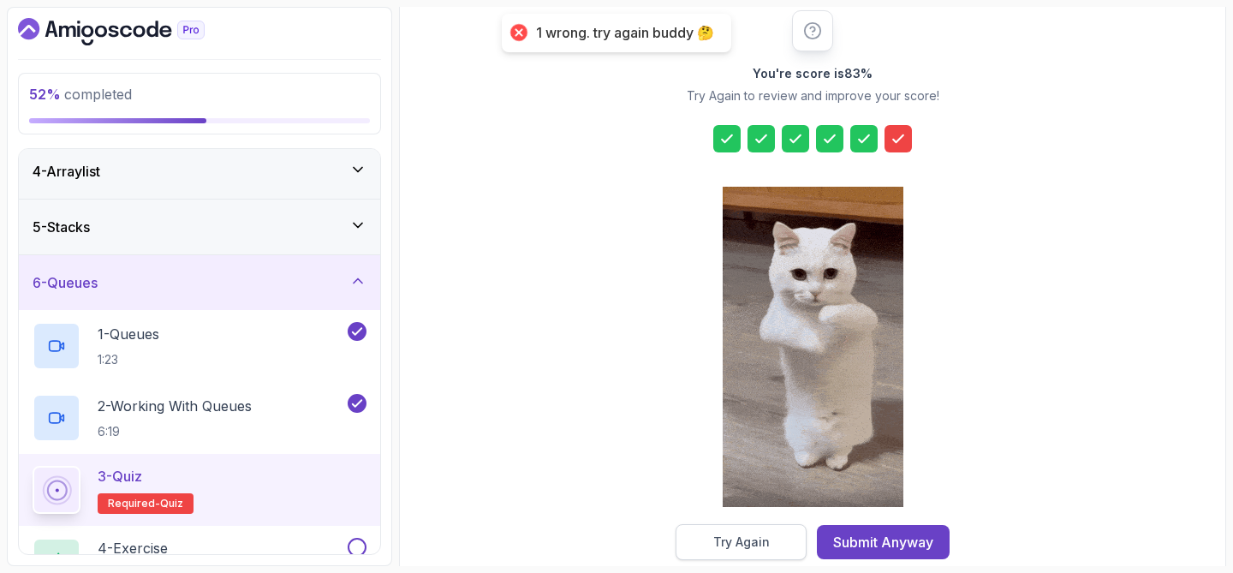
click at [736, 557] on button "Try Again" at bounding box center [740, 542] width 131 height 36
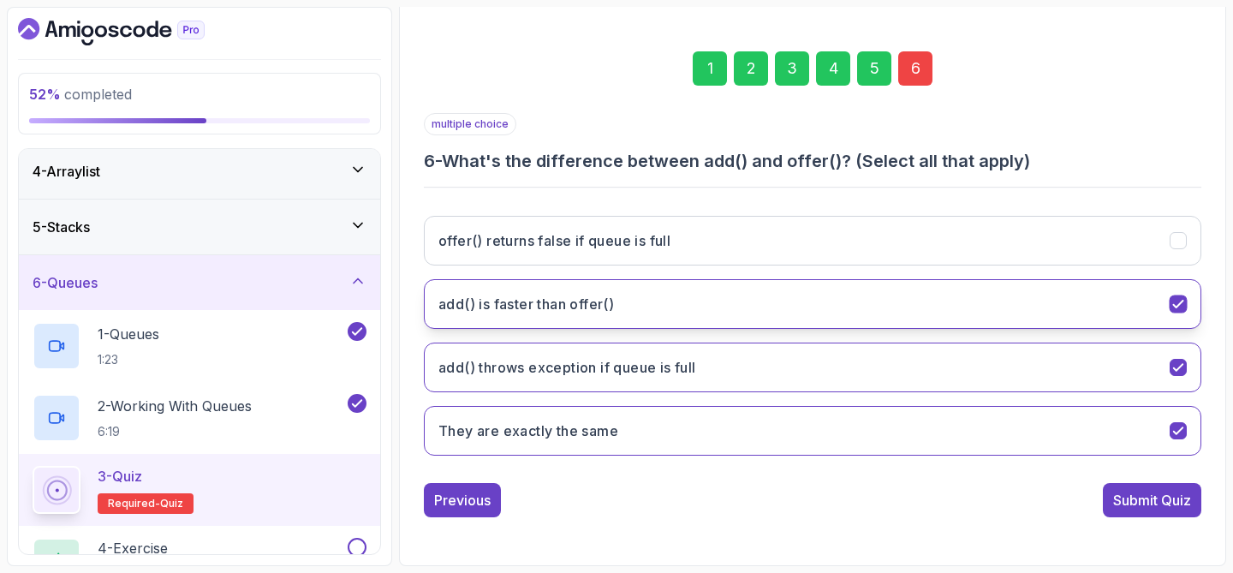
click at [768, 310] on button "add() is faster than offer()" at bounding box center [812, 304] width 777 height 50
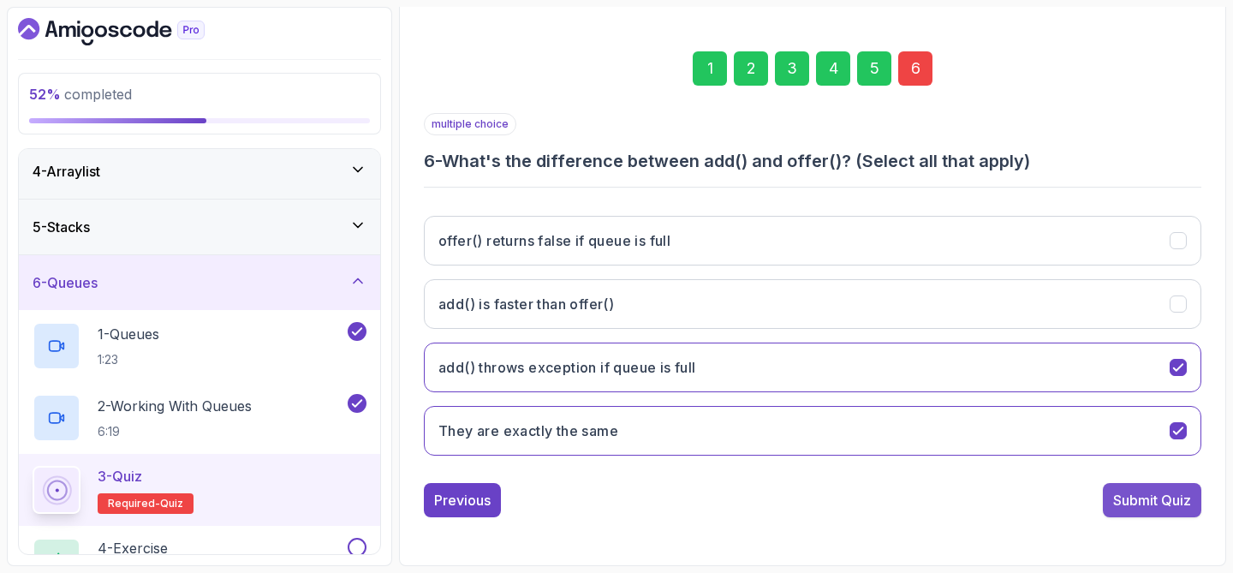
click at [1153, 499] on div "Submit Quiz" at bounding box center [1152, 500] width 78 height 21
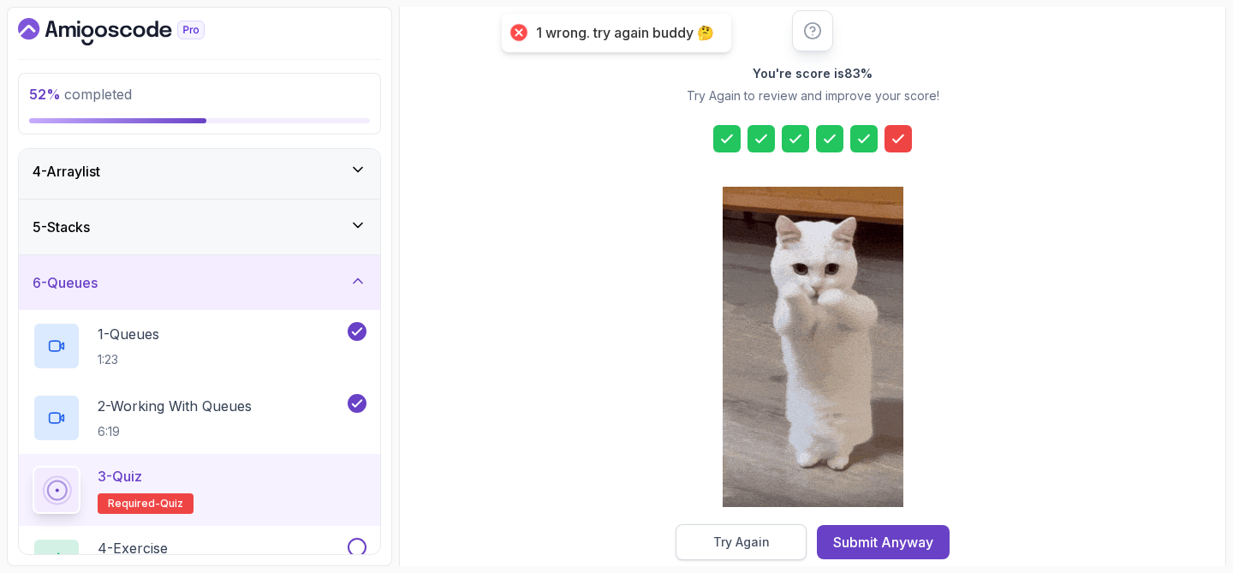
click at [756, 536] on div "Try Again" at bounding box center [741, 541] width 56 height 17
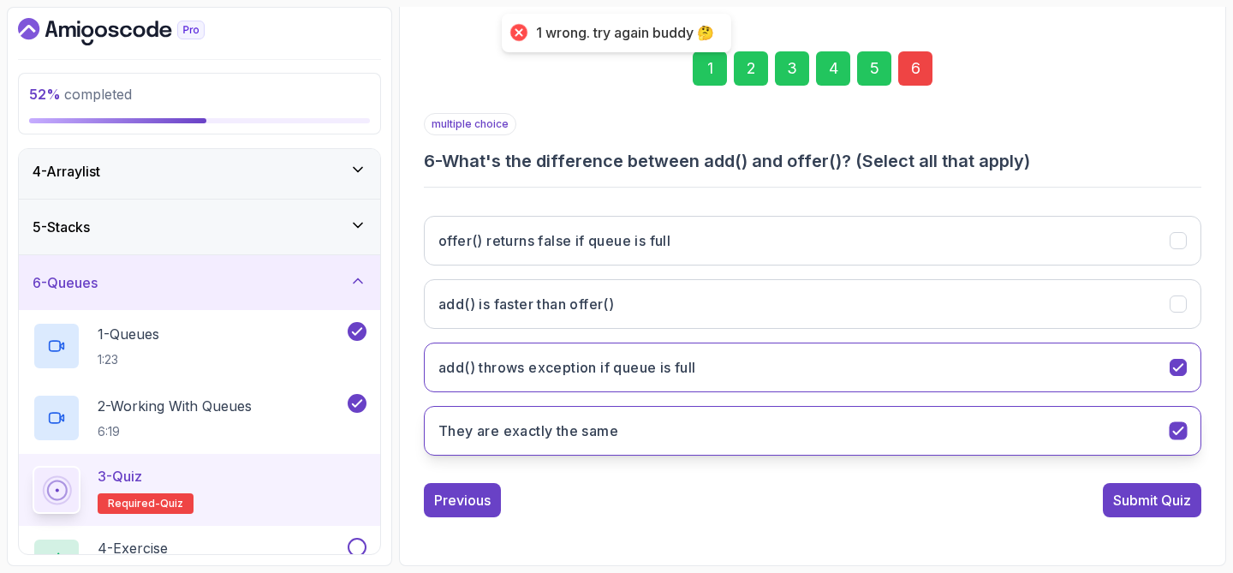
click at [631, 424] on button "They are exactly the same" at bounding box center [812, 431] width 777 height 50
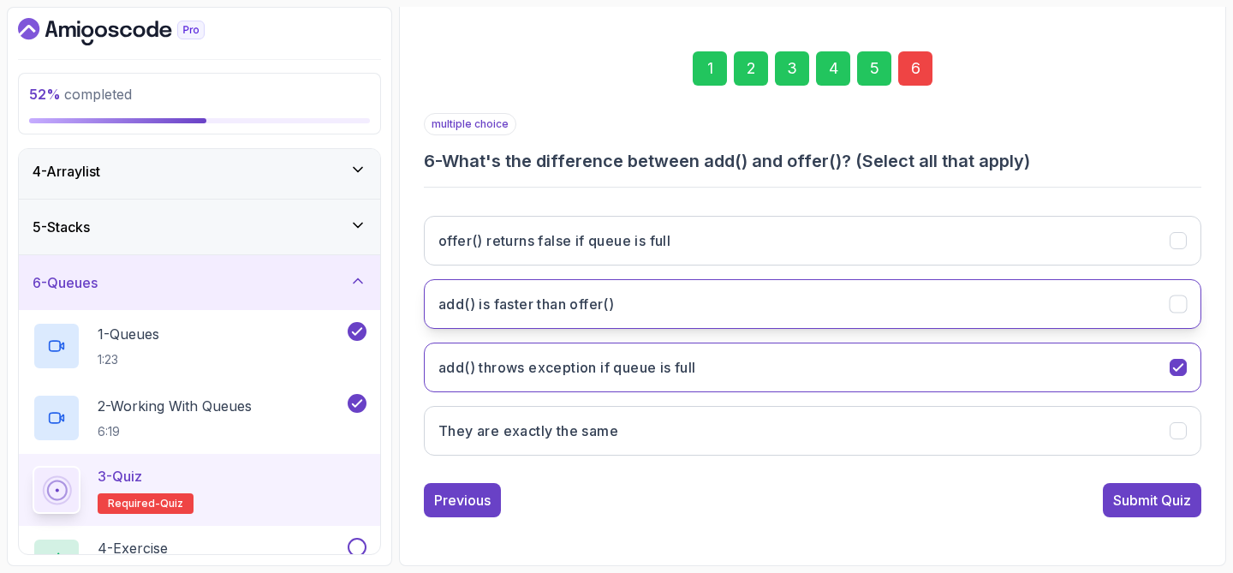
click at [657, 293] on button "add() is faster than offer()" at bounding box center [812, 304] width 777 height 50
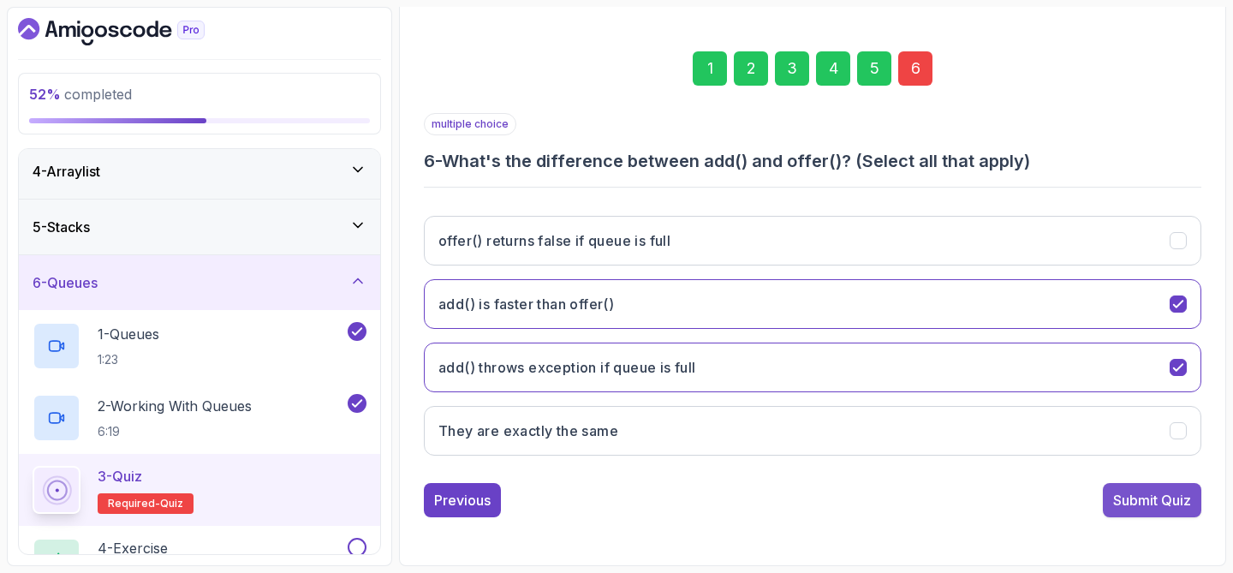
click at [1133, 492] on div "Submit Quiz" at bounding box center [1152, 500] width 78 height 21
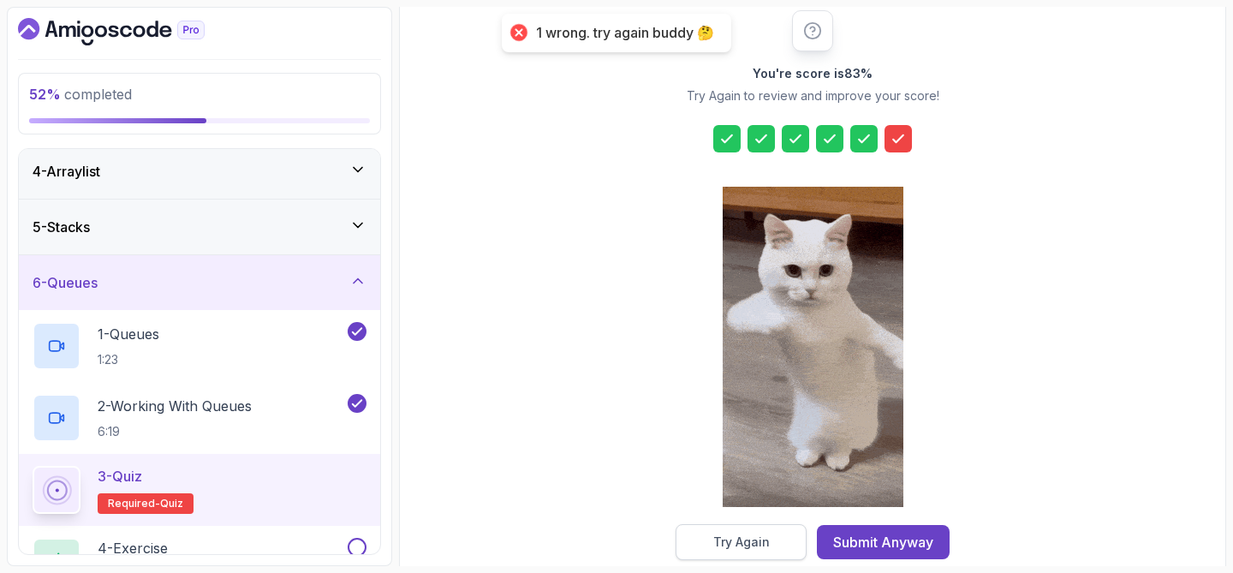
click at [770, 531] on button "Try Again" at bounding box center [740, 542] width 131 height 36
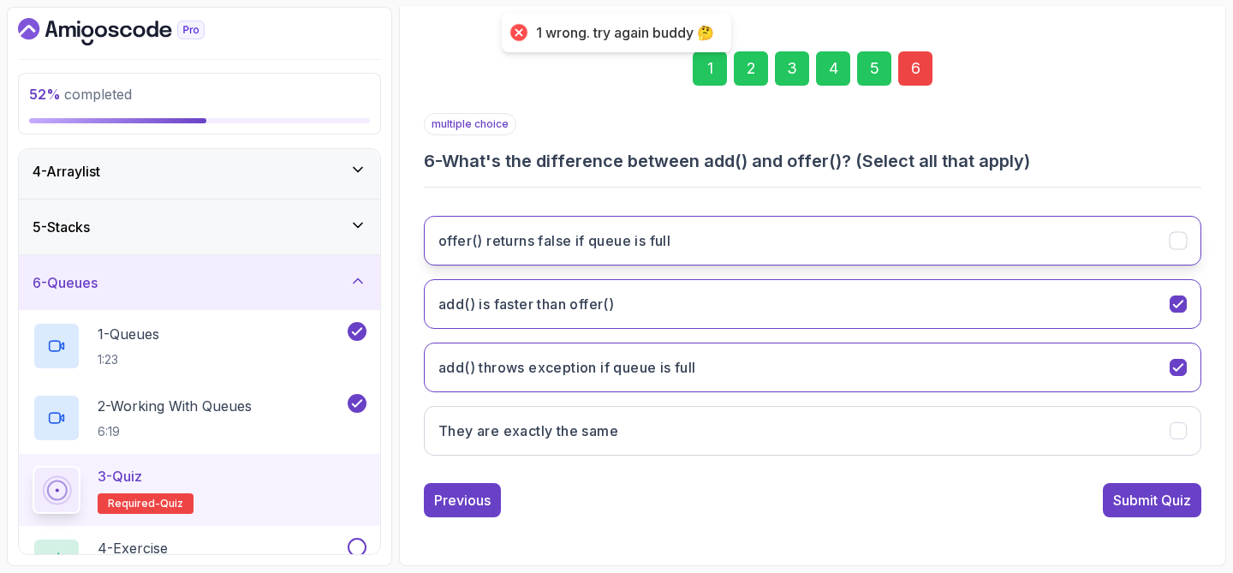
click at [752, 247] on button "offer() returns false if queue is full" at bounding box center [812, 241] width 777 height 50
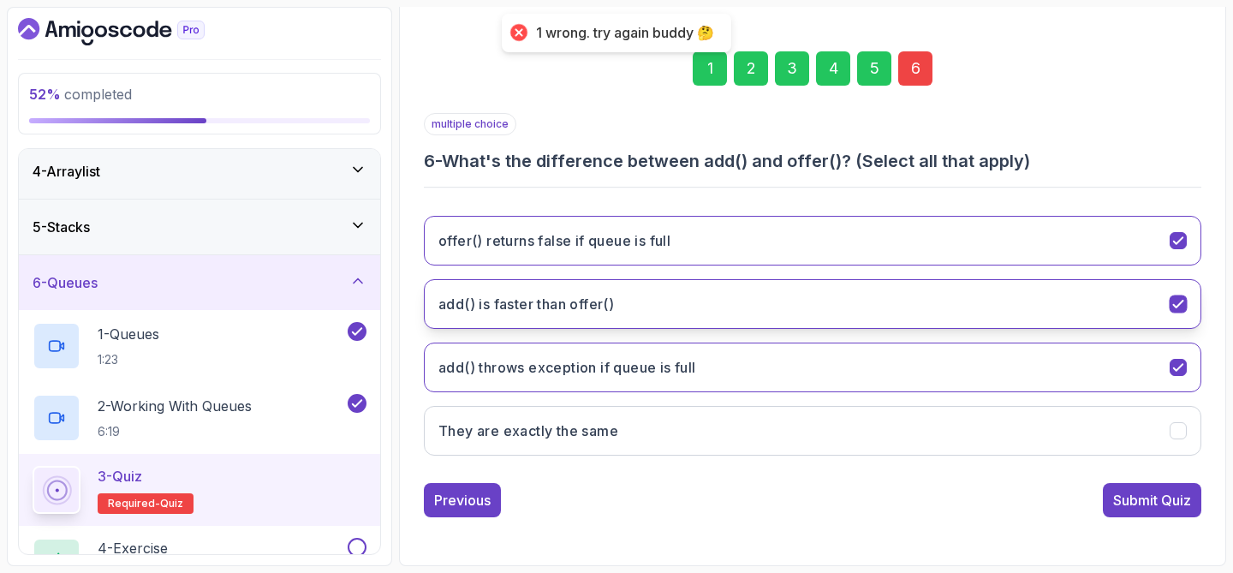
click at [729, 288] on button "add() is faster than offer()" at bounding box center [812, 304] width 777 height 50
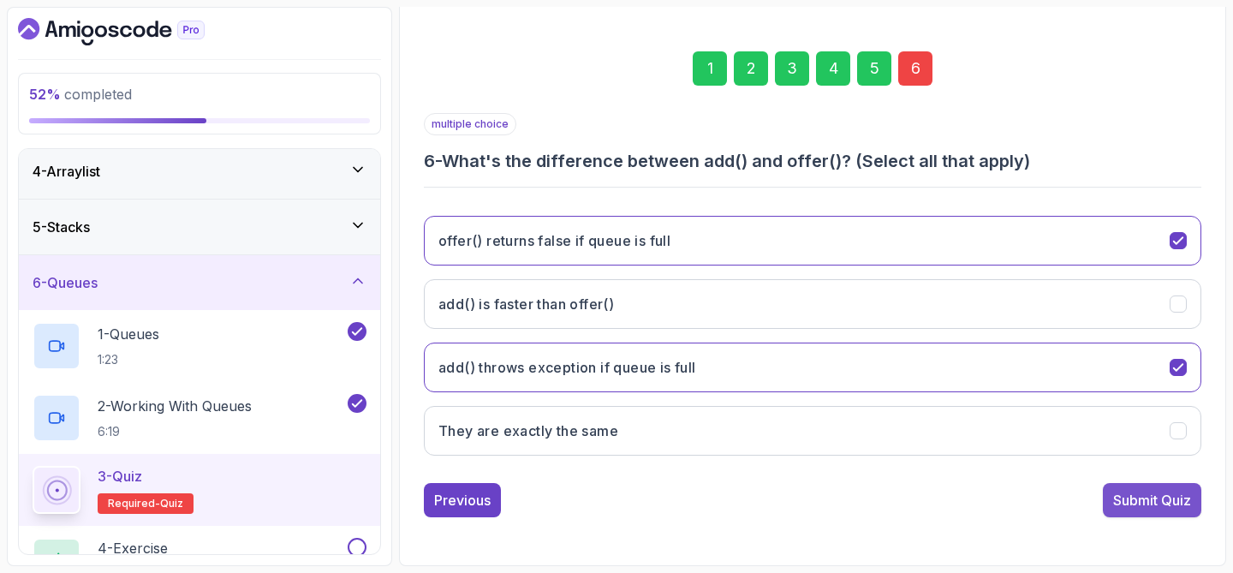
click at [1123, 490] on div "Submit Quiz" at bounding box center [1152, 500] width 78 height 21
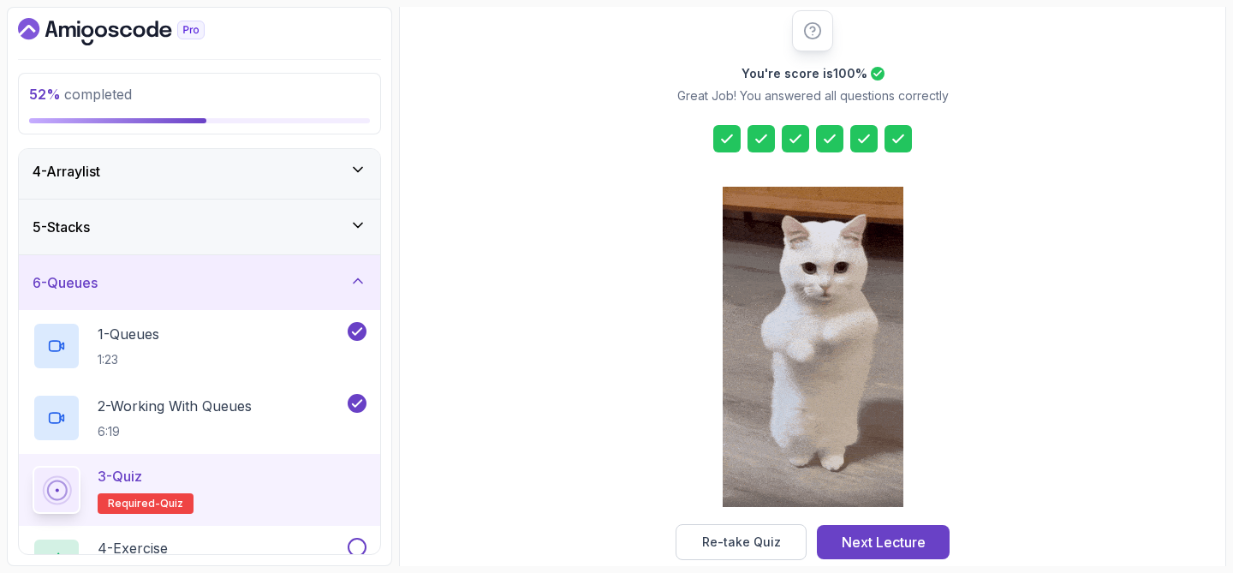
scroll to position [248, 0]
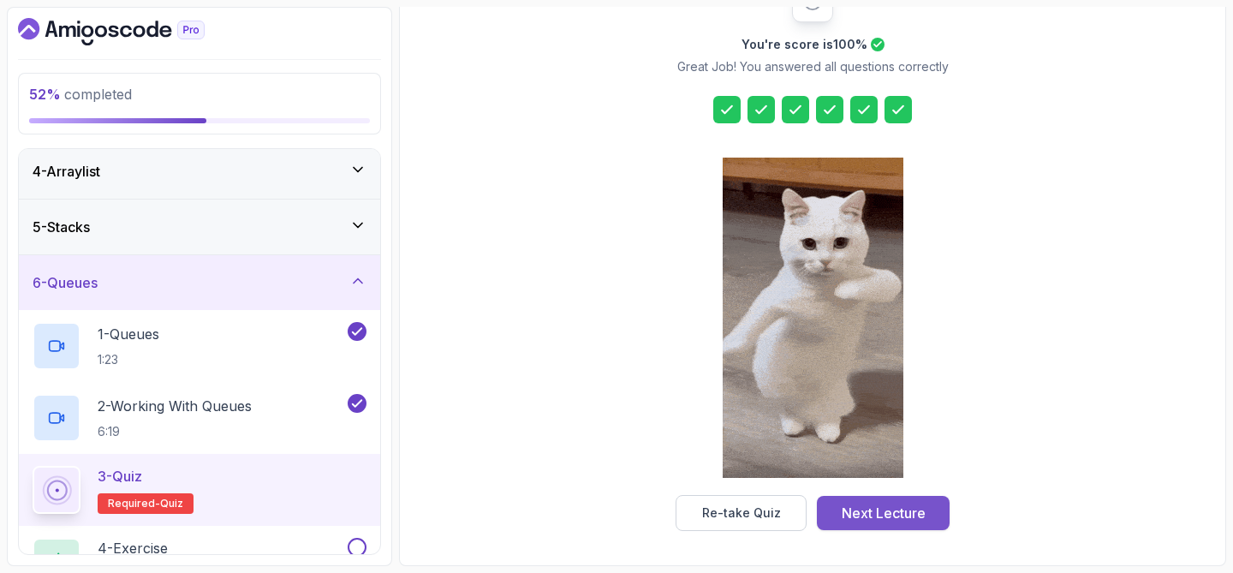
click at [915, 503] on div "Next Lecture" at bounding box center [883, 512] width 84 height 21
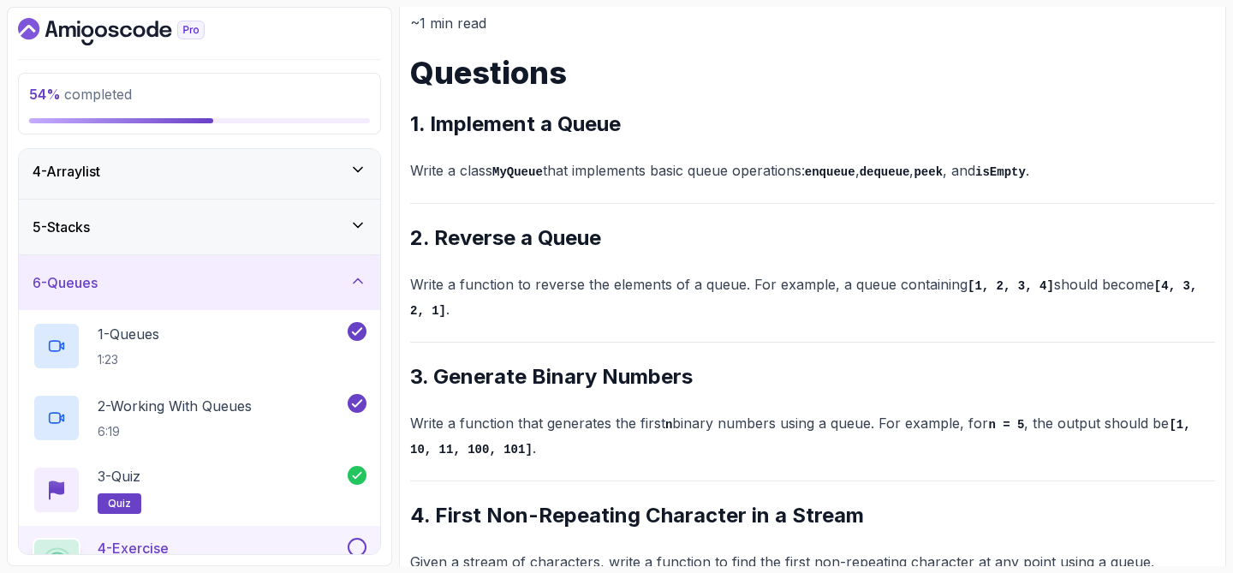
scroll to position [231, 0]
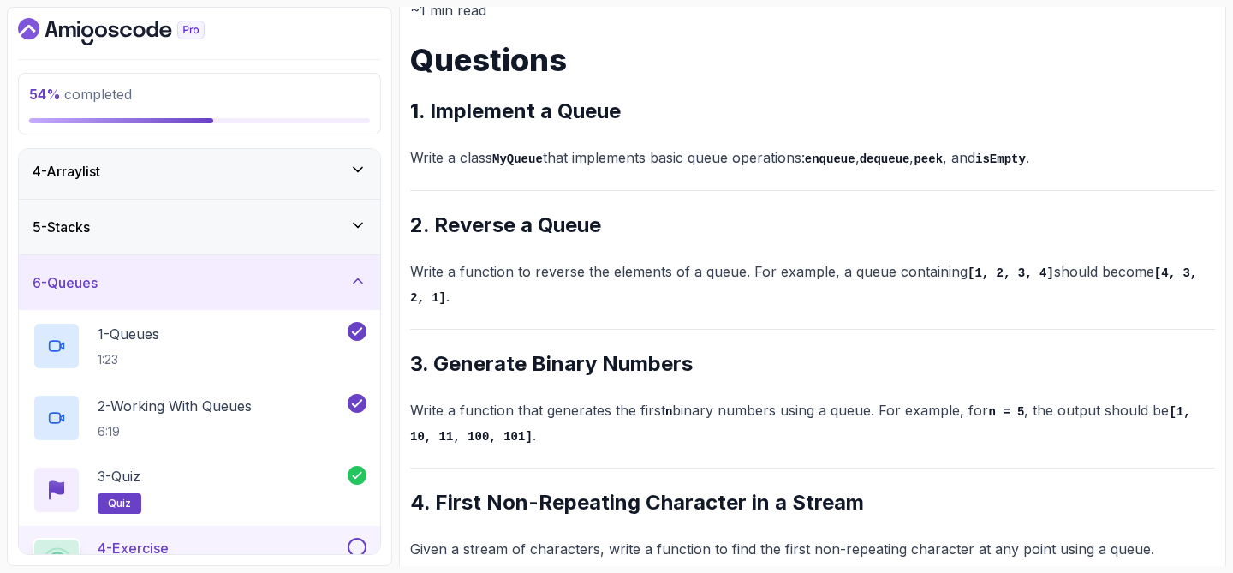
click at [442, 163] on p "Write a class MyQueue that implements basic queue operations: enqueue , dequeue…" at bounding box center [812, 158] width 805 height 25
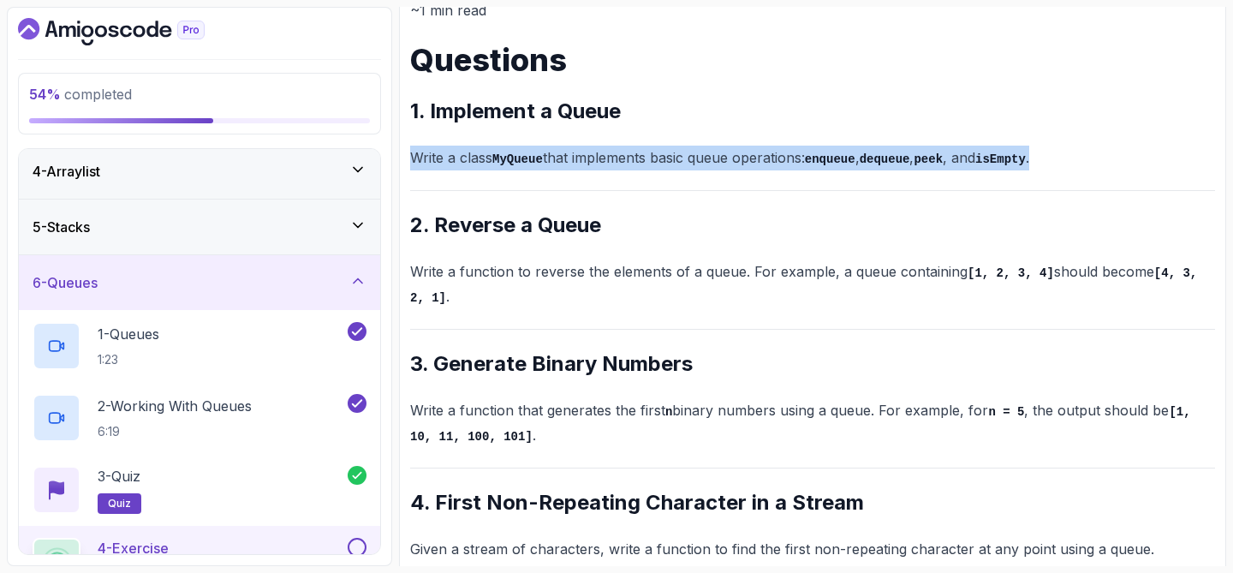
click at [442, 163] on p "Write a class MyQueue that implements basic queue operations: enqueue , dequeue…" at bounding box center [812, 158] width 805 height 25
copy p "Write a class MyQueue that implements basic queue operations: enqueue , dequeue…"
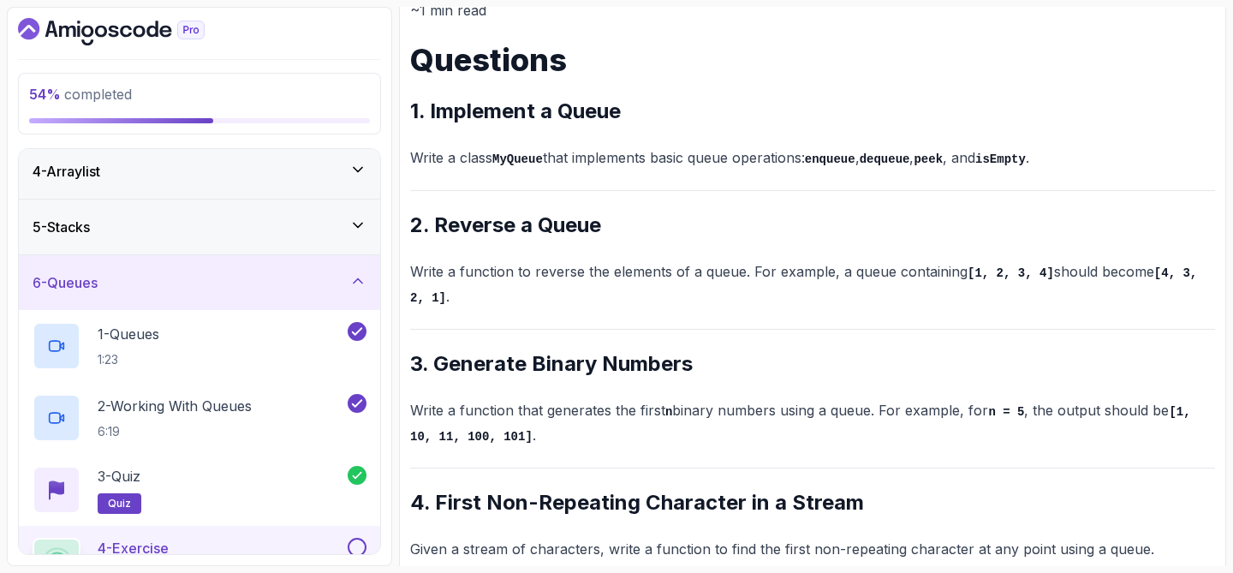
click at [641, 171] on div "~1 min read Questions 1. Implement a Queue Write a class MyQueue that implement…" at bounding box center [812, 336] width 805 height 677
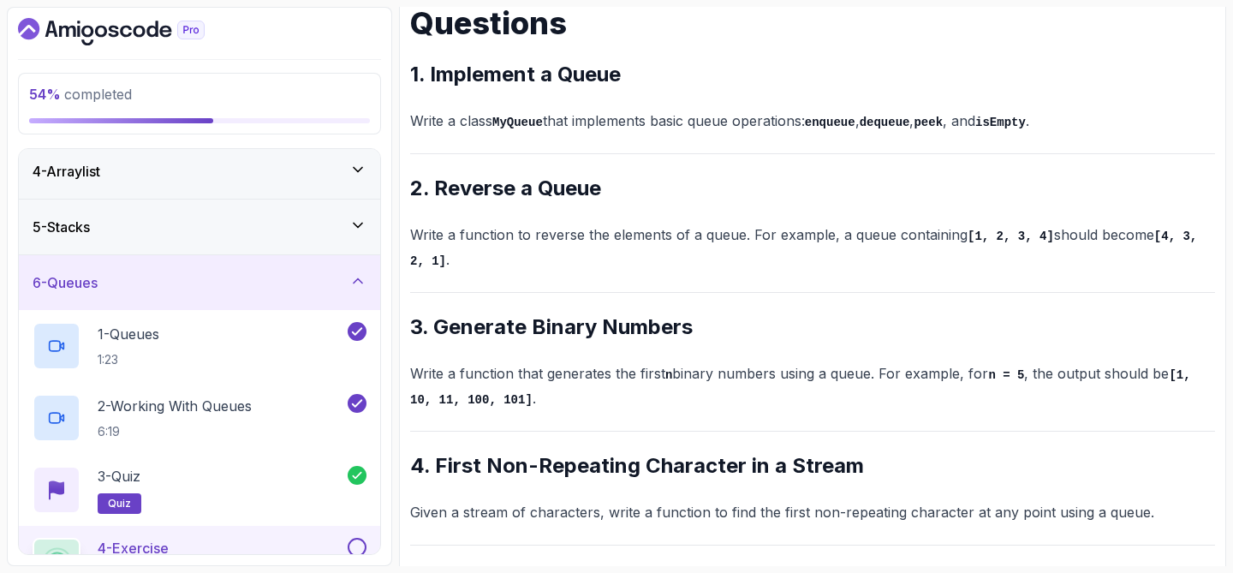
scroll to position [264, 0]
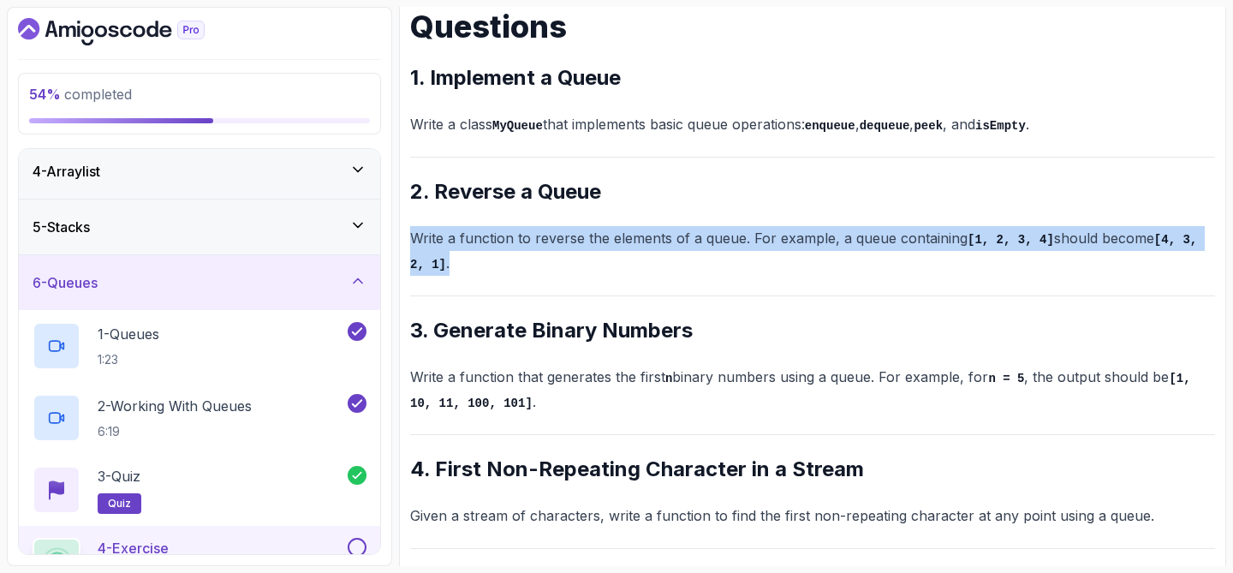
drag, startPoint x: 412, startPoint y: 235, endPoint x: 464, endPoint y: 258, distance: 56.8
click at [464, 258] on p "Write a function to reverse the elements of a queue. For example, a queue conta…" at bounding box center [812, 250] width 805 height 49
copy p "Write a function to reverse the elements of a queue. For example, a queue conta…"
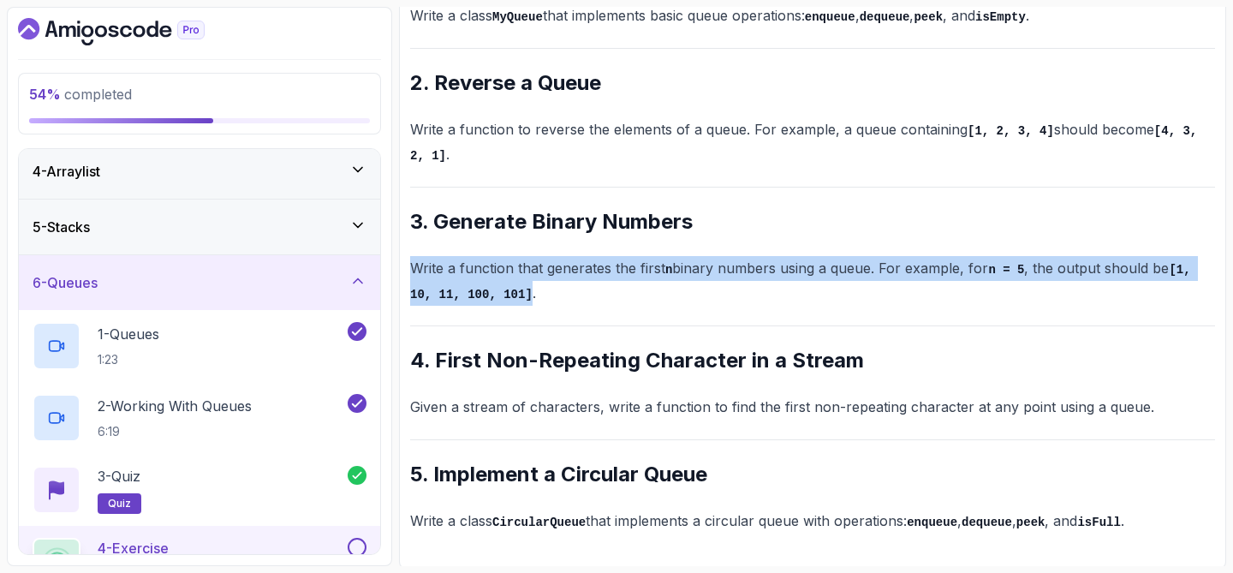
drag, startPoint x: 410, startPoint y: 263, endPoint x: 532, endPoint y: 294, distance: 126.2
click at [532, 294] on p "Write a function that generates the first n binary numbers using a queue. For e…" at bounding box center [812, 280] width 805 height 49
copy p "Write a function that generates the first n binary numbers using a queue. For e…"
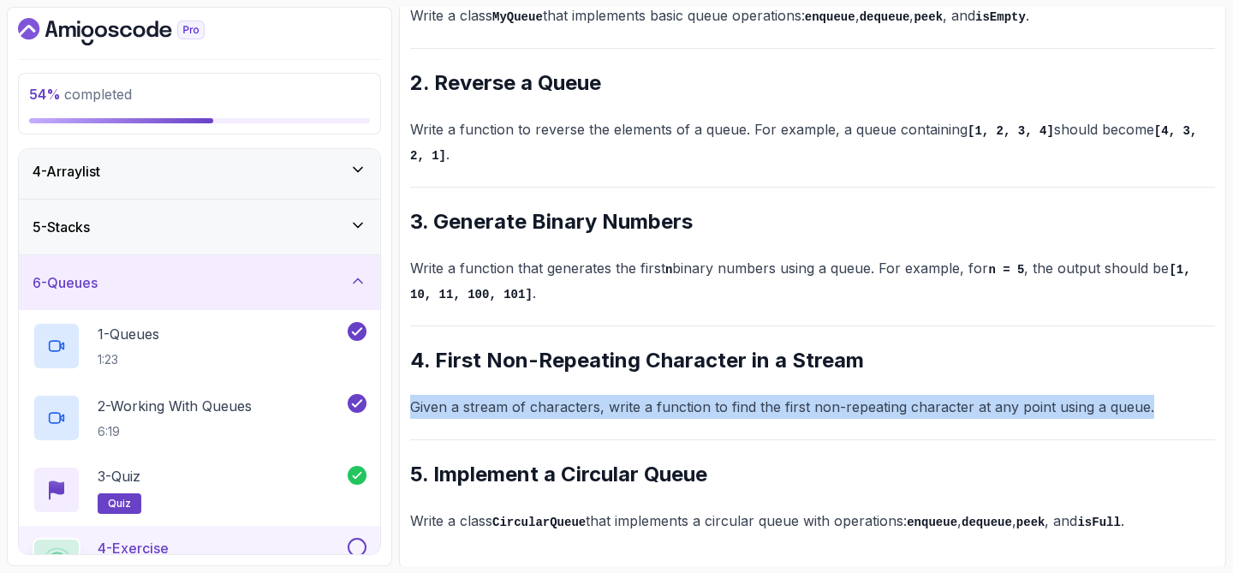
drag, startPoint x: 413, startPoint y: 404, endPoint x: 1144, endPoint y: 401, distance: 731.0
click at [1144, 401] on p "Given a stream of characters, write a function to find the first non-repeating …" at bounding box center [812, 407] width 805 height 24
copy p "Given a stream of characters, write a function to find the first non-repeating …"
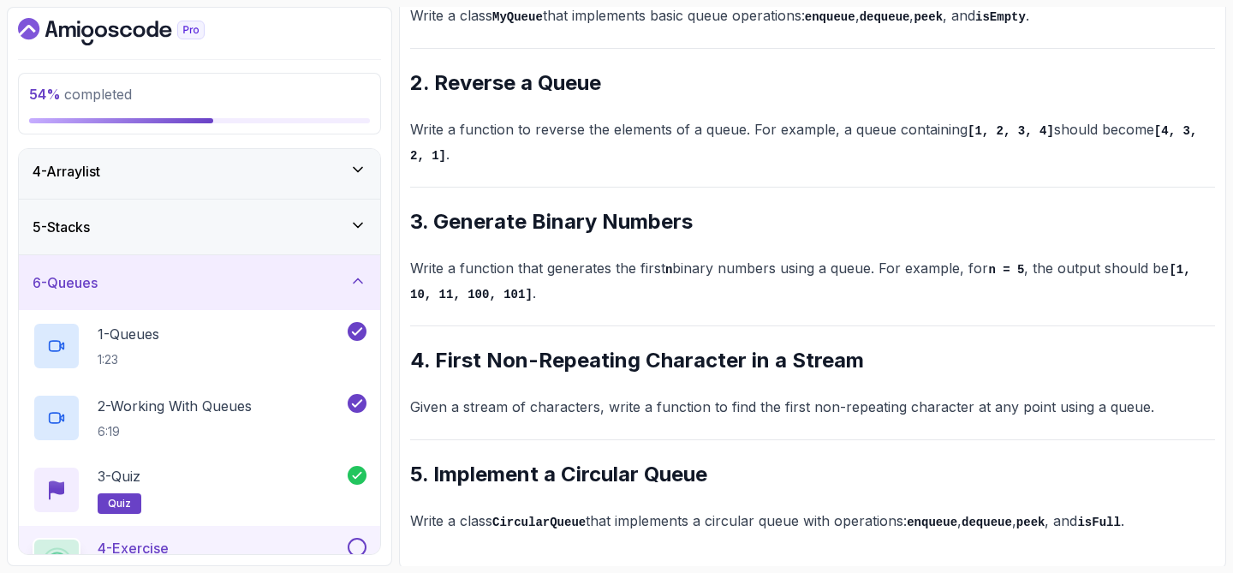
click at [1085, 322] on div "~1 min read Questions 1. Implement a Queue Write a class MyQueue that implement…" at bounding box center [812, 194] width 805 height 677
drag, startPoint x: 407, startPoint y: 514, endPoint x: 433, endPoint y: 514, distance: 25.7
click at [433, 514] on div "Exercise Support Any issues? Slides Slides not available Repo Repository not av…" at bounding box center [812, 173] width 827 height 789
click at [489, 524] on p "Write a class CircularQueue that implements a circular queue with operations: e…" at bounding box center [812, 520] width 805 height 25
click at [500, 521] on code "CircularQueue" at bounding box center [538, 522] width 93 height 14
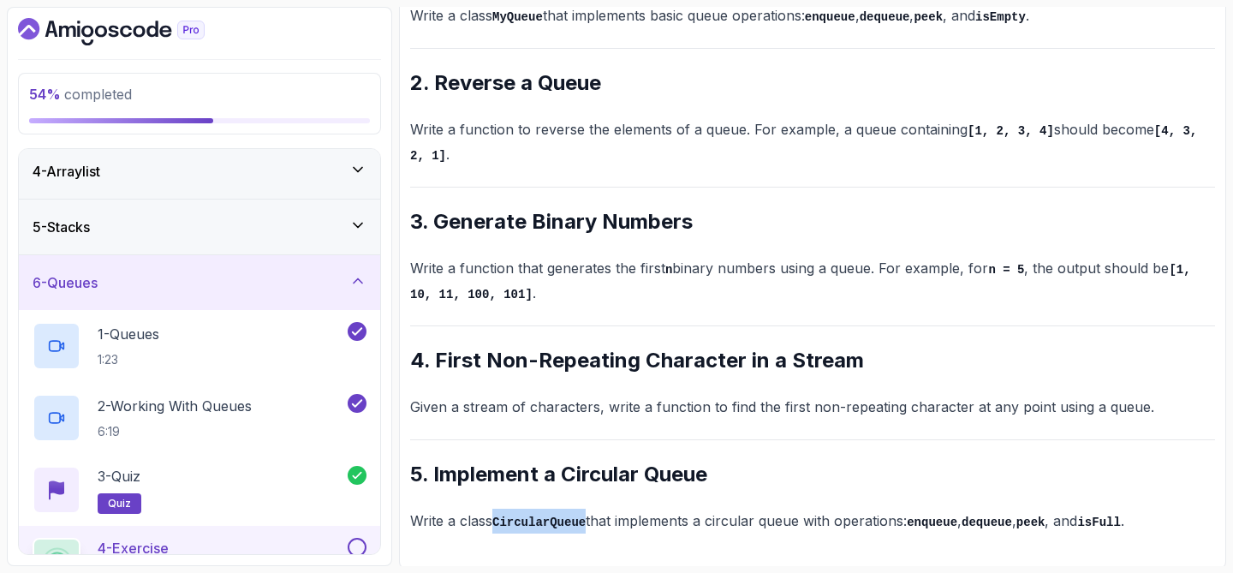
drag, startPoint x: 499, startPoint y: 520, endPoint x: 588, endPoint y: 520, distance: 89.0
click at [585, 520] on code "CircularQueue" at bounding box center [538, 522] width 93 height 14
copy code "CircularQueue"
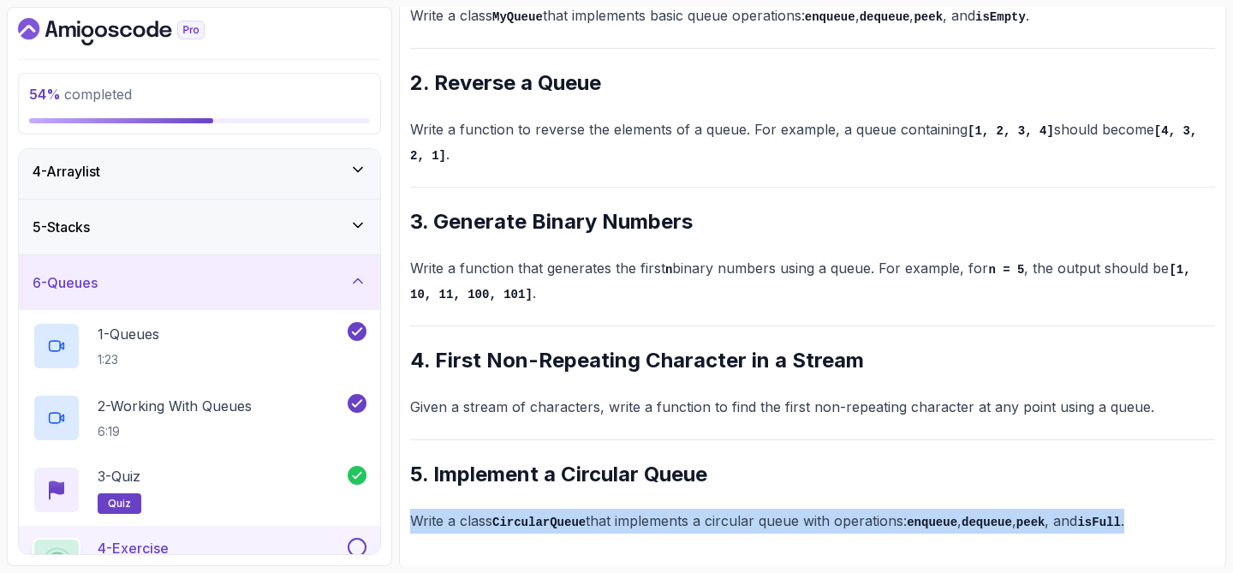
drag, startPoint x: 410, startPoint y: 515, endPoint x: 1154, endPoint y: 522, distance: 743.8
click at [1154, 522] on p "Write a class CircularQueue that implements a circular queue with operations: e…" at bounding box center [812, 520] width 805 height 25
copy p "Write a class CircularQueue that implements a circular queue with operations: e…"
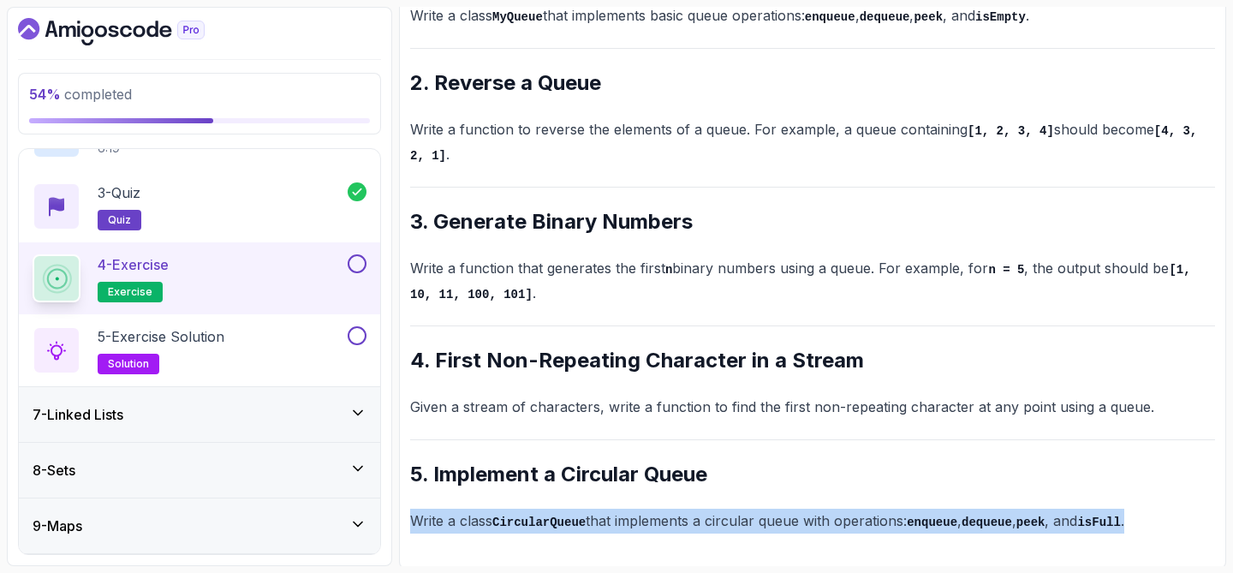
scroll to position [455, 0]
click at [359, 266] on button at bounding box center [357, 264] width 19 height 19
click at [217, 342] on p "5 - Exercise Solution" at bounding box center [161, 337] width 127 height 21
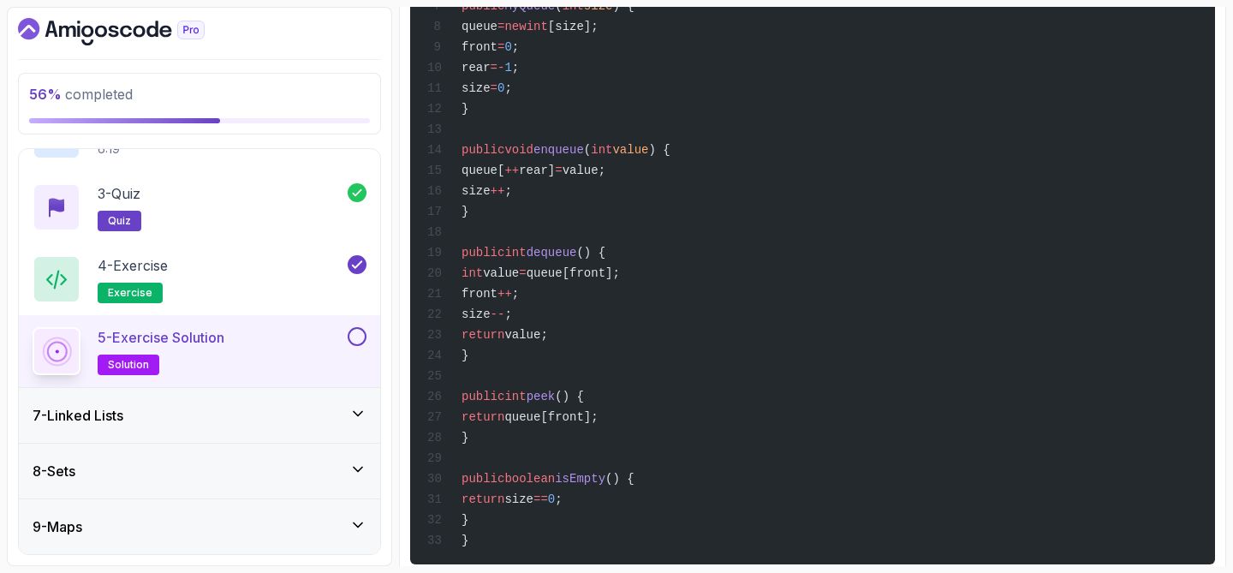
scroll to position [597, 0]
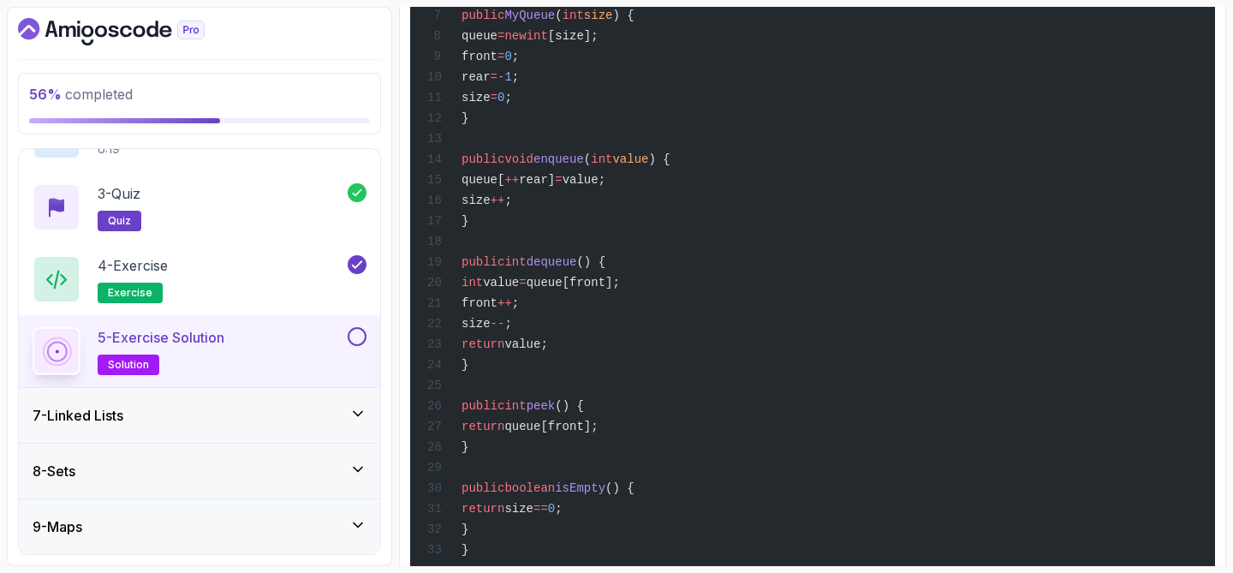
drag, startPoint x: 490, startPoint y: 173, endPoint x: 550, endPoint y: 547, distance: 378.8
click at [550, 547] on div "public class MyQueue { private int [] queue; private int front; private int rea…" at bounding box center [812, 198] width 777 height 729
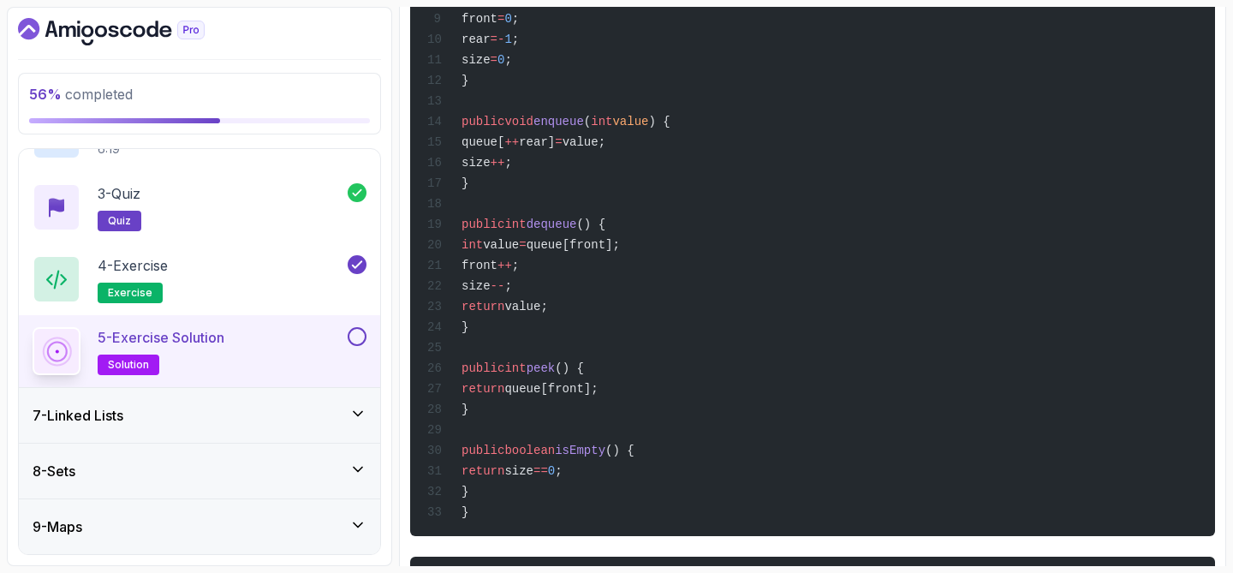
scroll to position [668, 0]
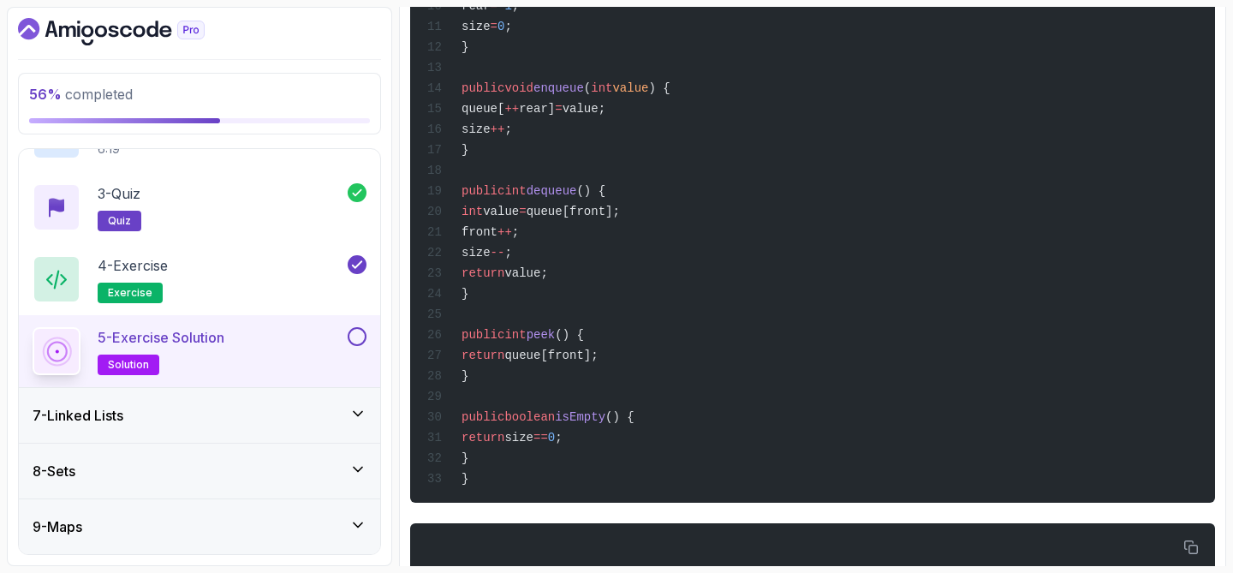
copy code "public void enqueue ( int value ) { queue[ ++ rear] = value; size ++ ; } public…"
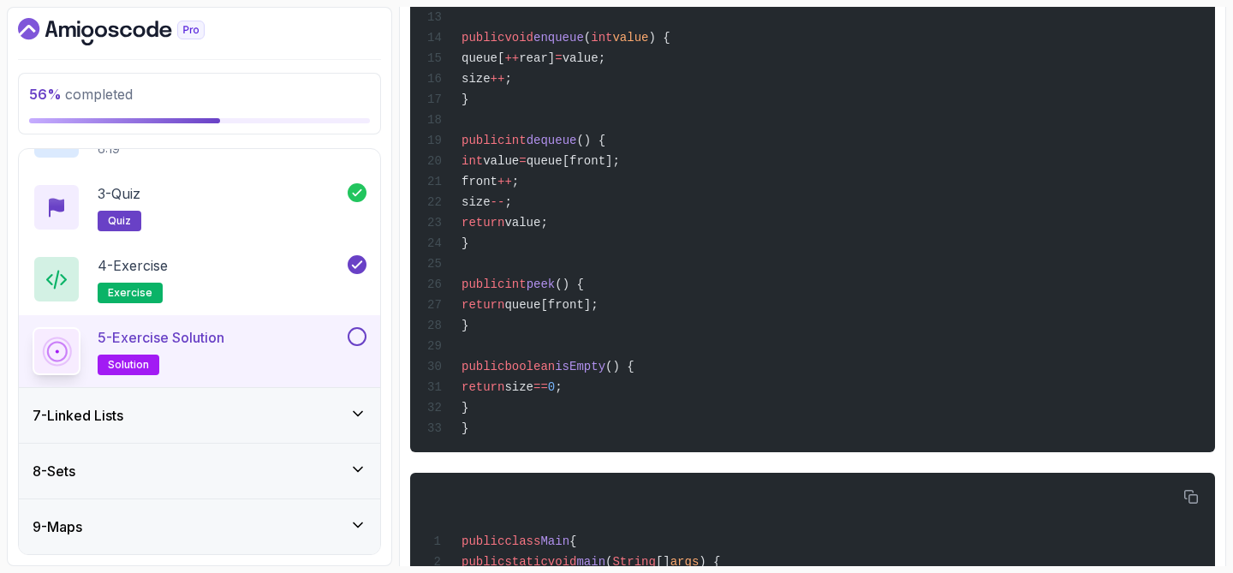
scroll to position [716, 0]
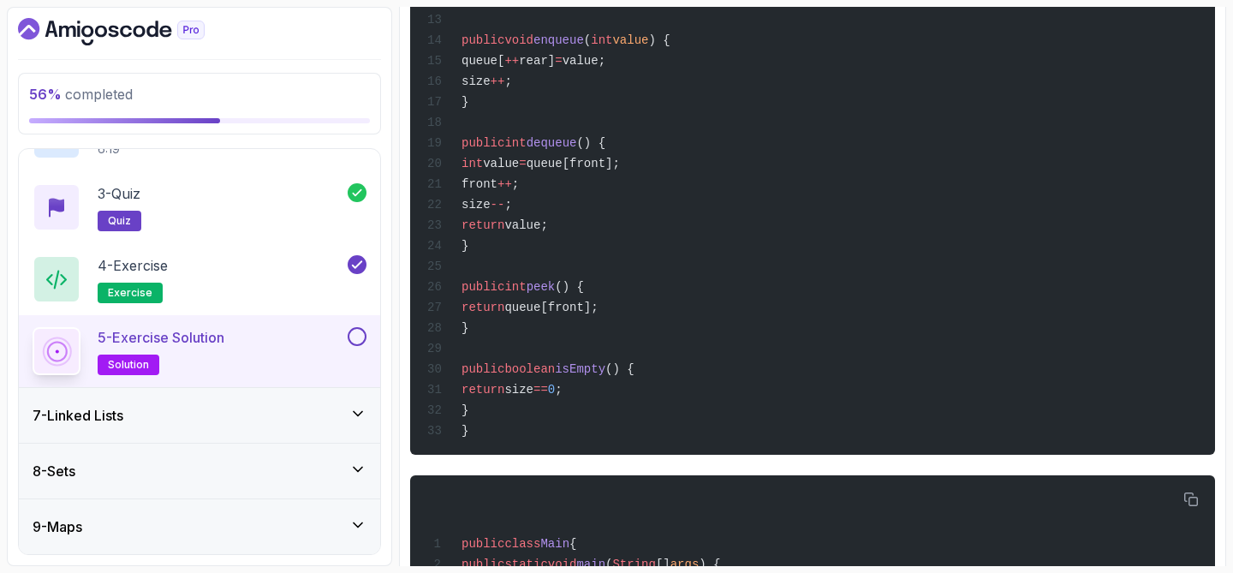
click at [662, 210] on div "public class MyQueue { private int [] queue; private int front; private int rea…" at bounding box center [812, 79] width 777 height 729
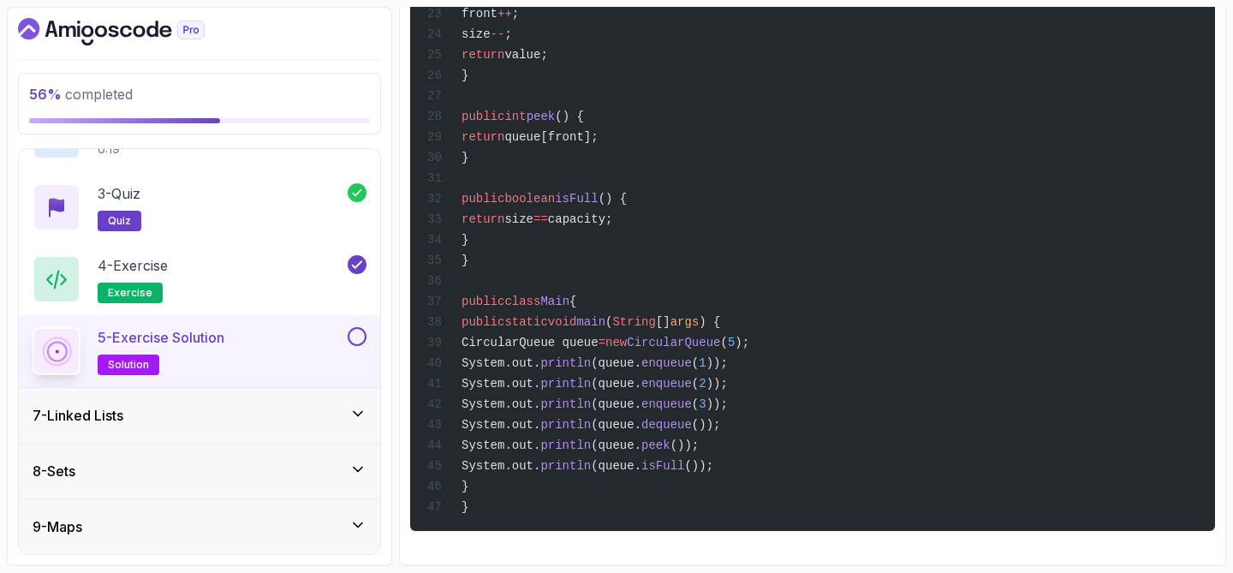
scroll to position [3389, 0]
click at [359, 337] on button at bounding box center [357, 336] width 19 height 19
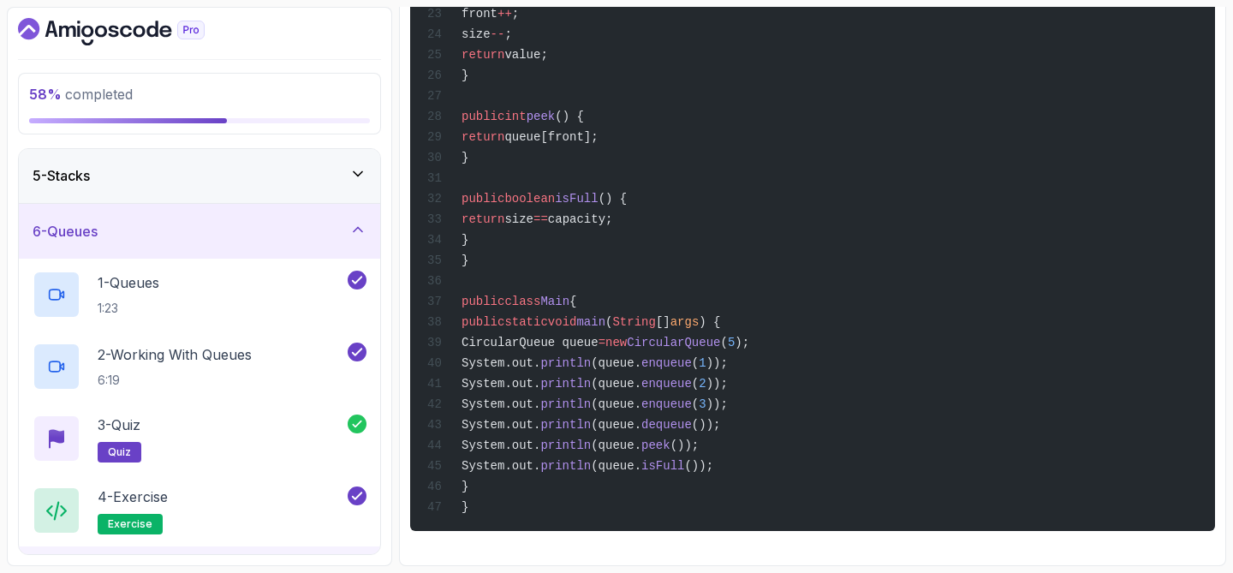
click at [226, 238] on div "6 - Queues" at bounding box center [200, 231] width 334 height 21
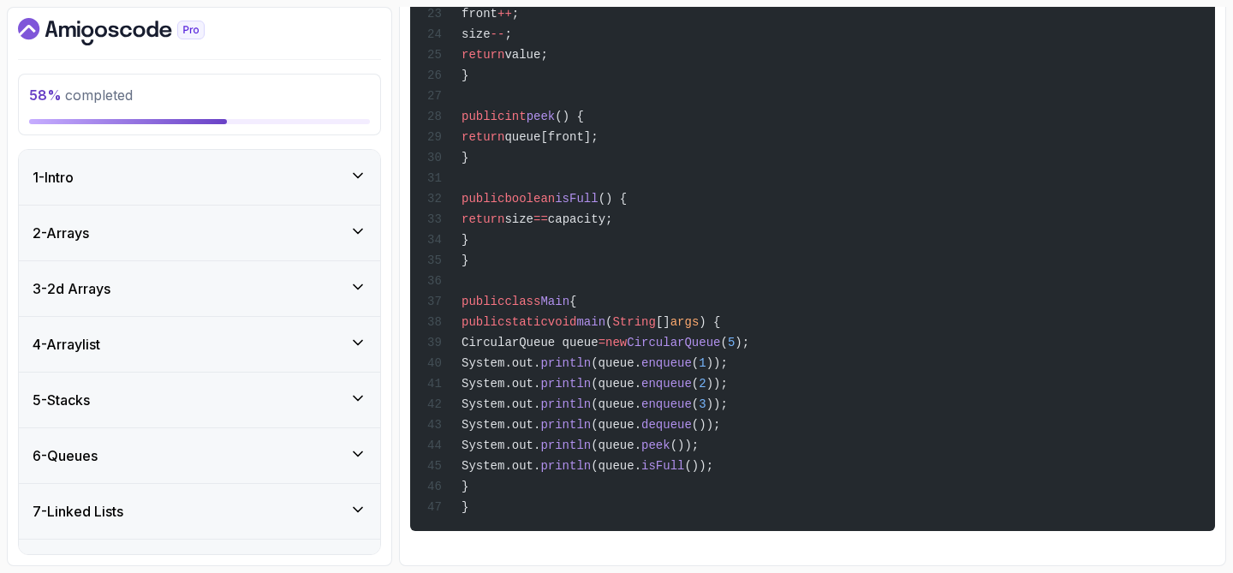
scroll to position [151, 0]
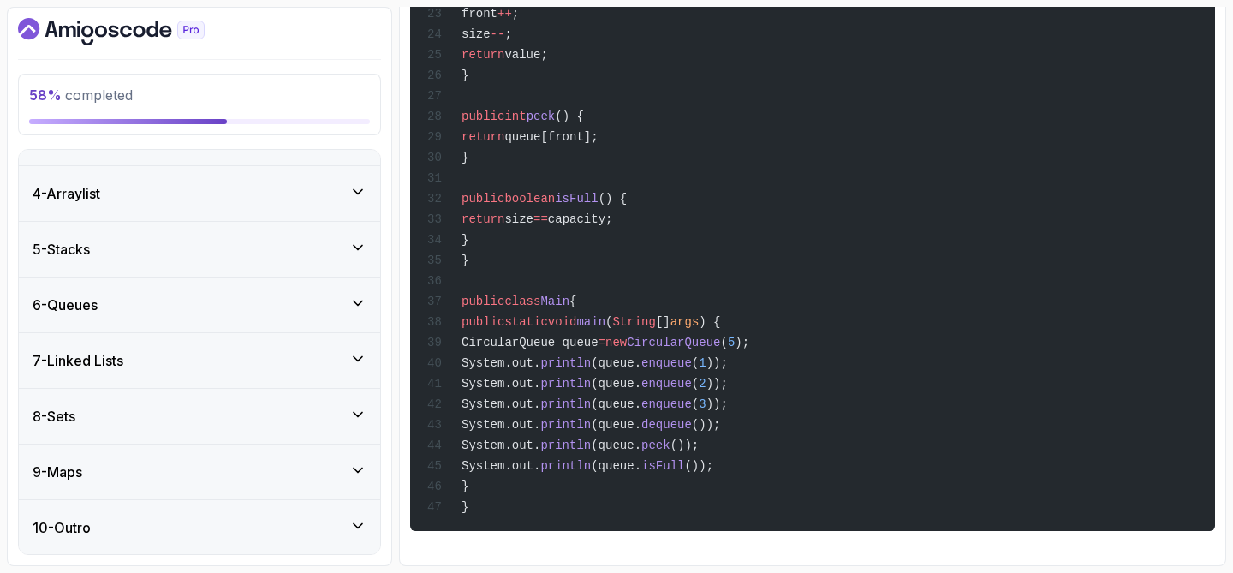
click at [186, 347] on div "7 - Linked Lists" at bounding box center [199, 360] width 361 height 55
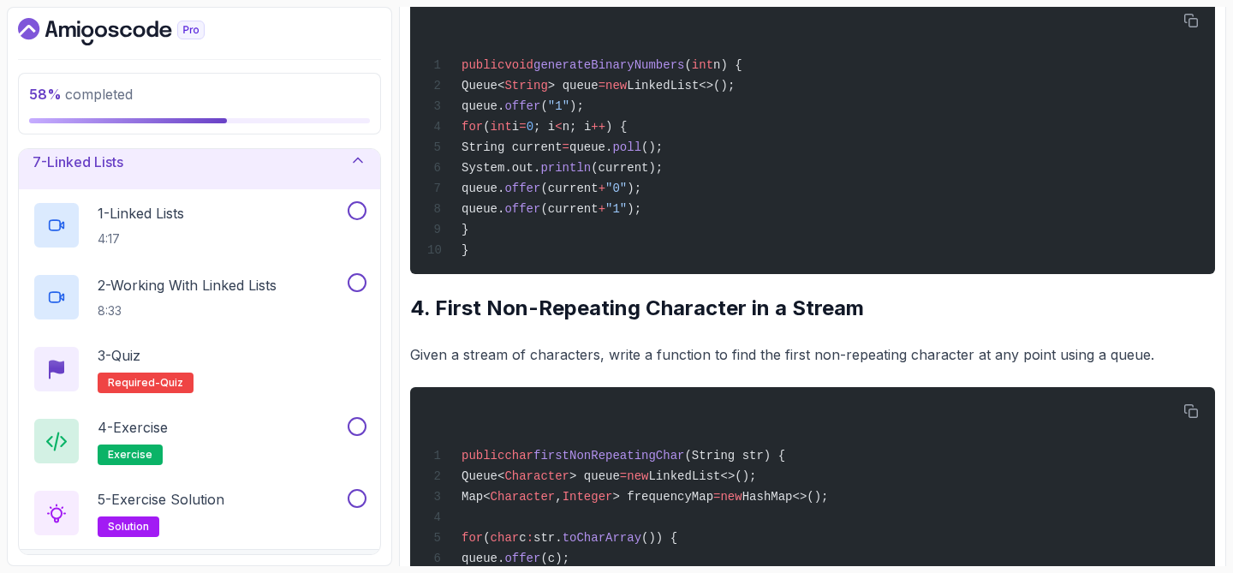
scroll to position [2007, 0]
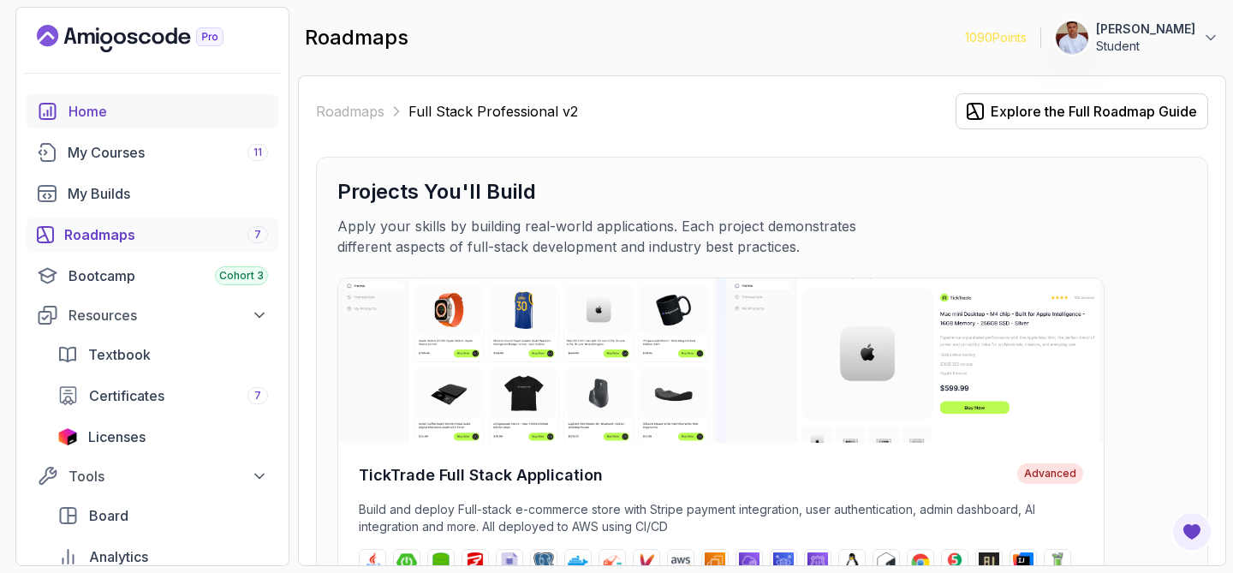
click at [103, 104] on div "Home" at bounding box center [167, 111] width 199 height 21
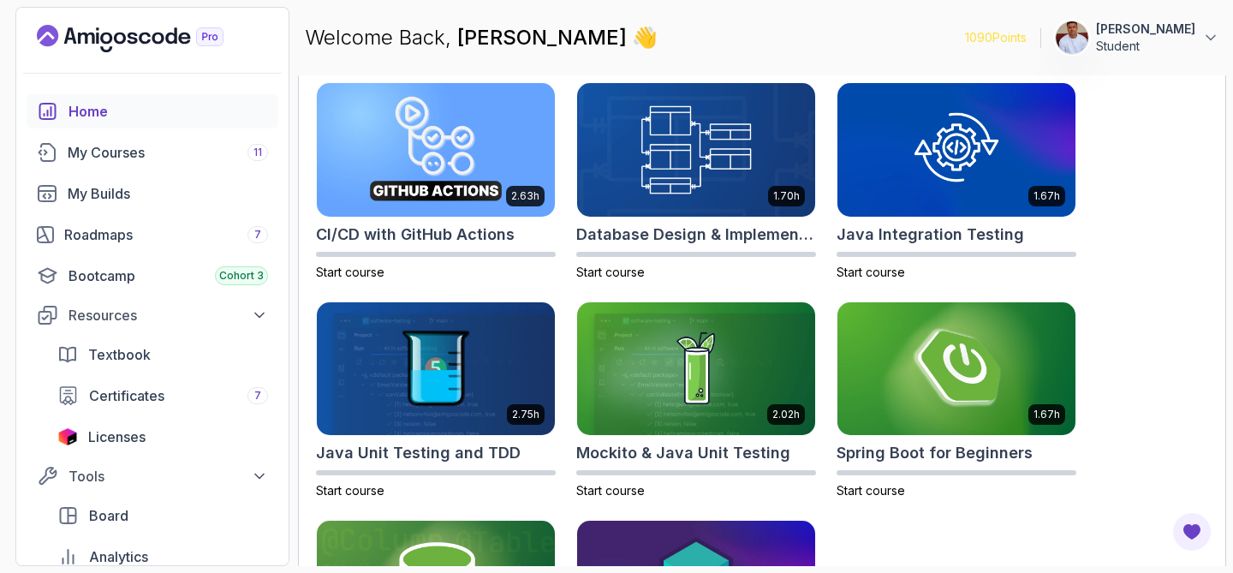
scroll to position [522, 0]
